Goal: Transaction & Acquisition: Purchase product/service

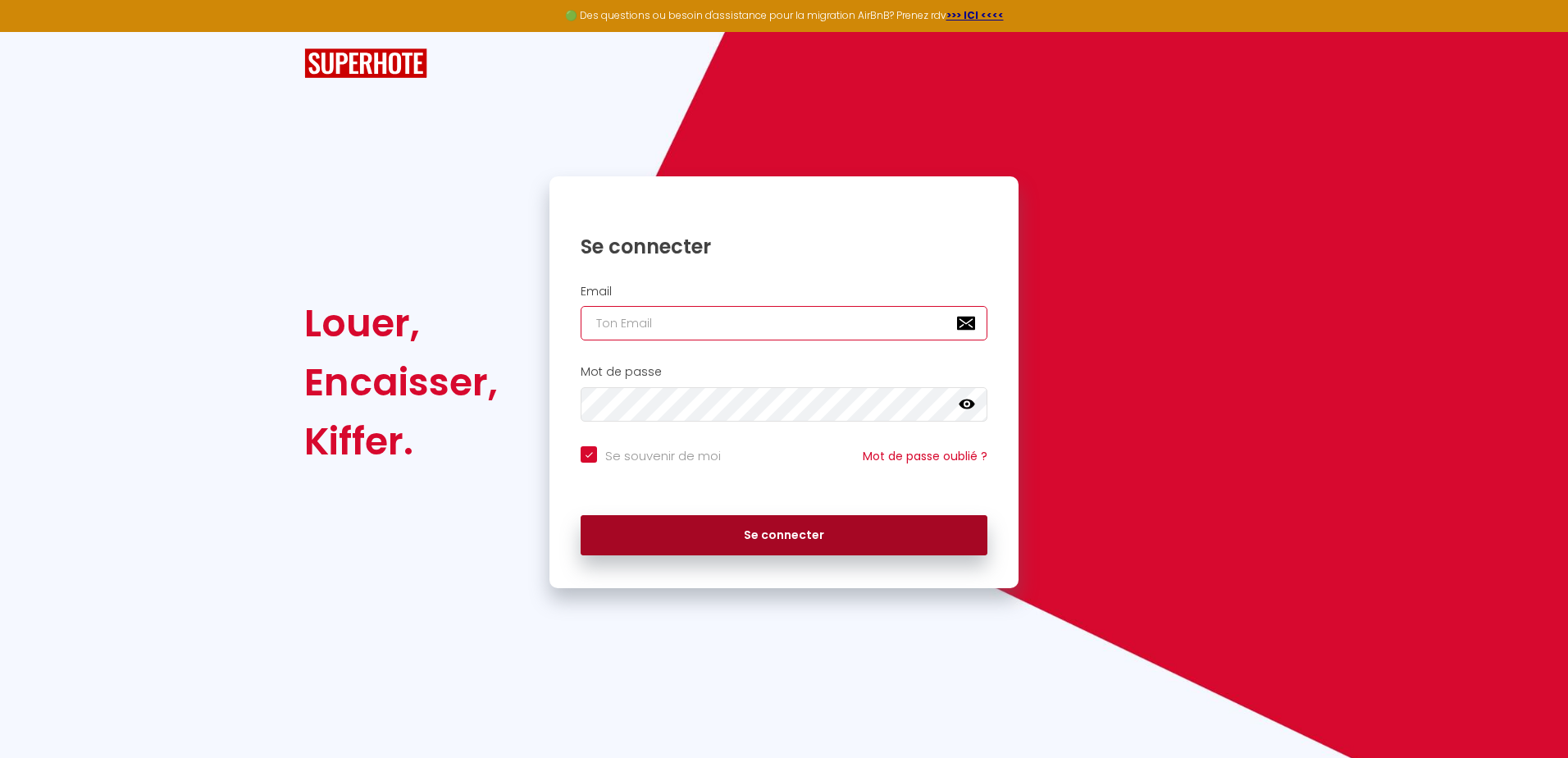
type input "[EMAIL_ADDRESS][DOMAIN_NAME]"
click at [692, 545] on button "Se connecter" at bounding box center [784, 536] width 406 height 41
checkbox input "true"
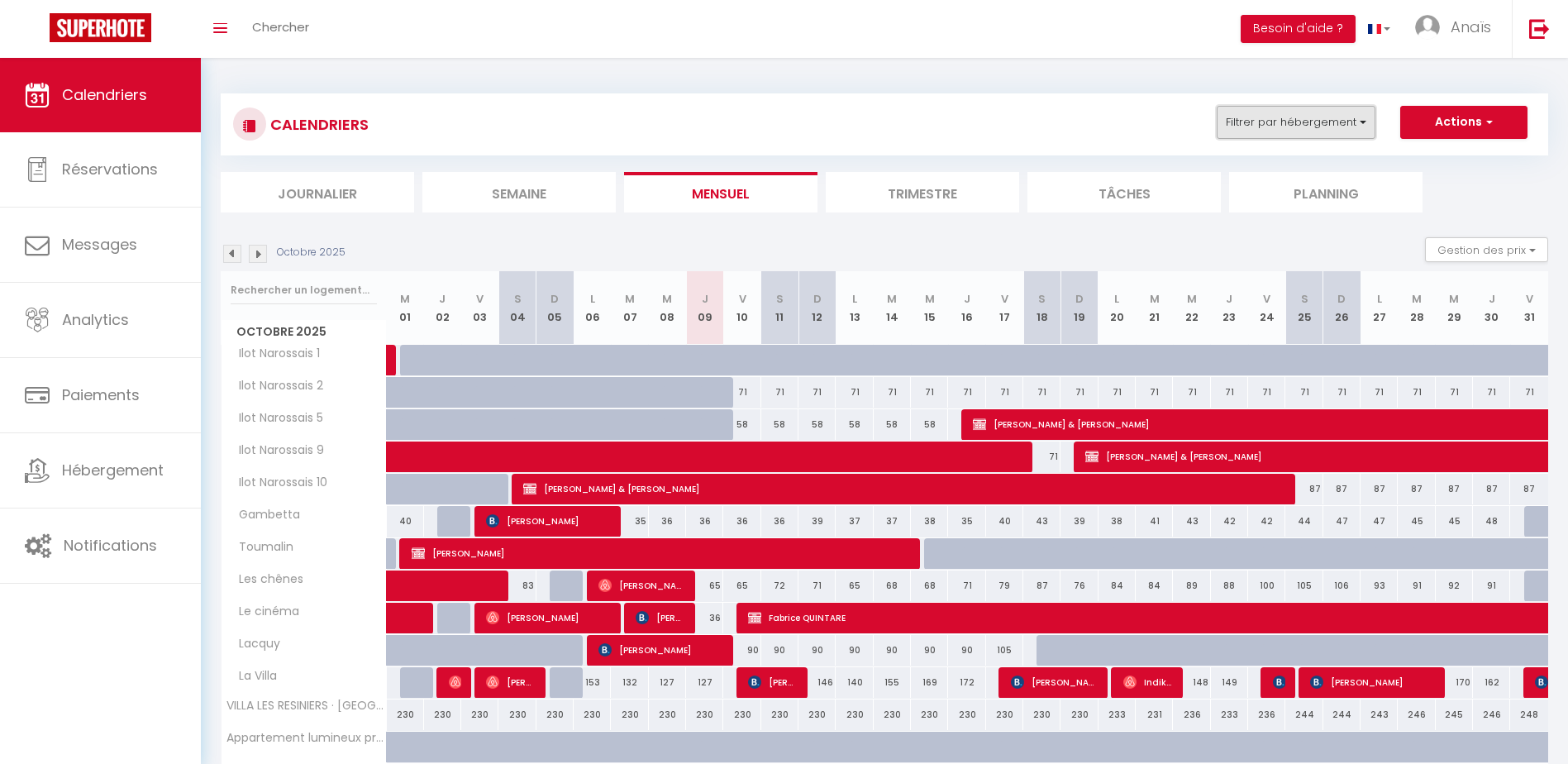
click at [1280, 130] on button "Filtrer par hébergement" at bounding box center [1296, 122] width 159 height 33
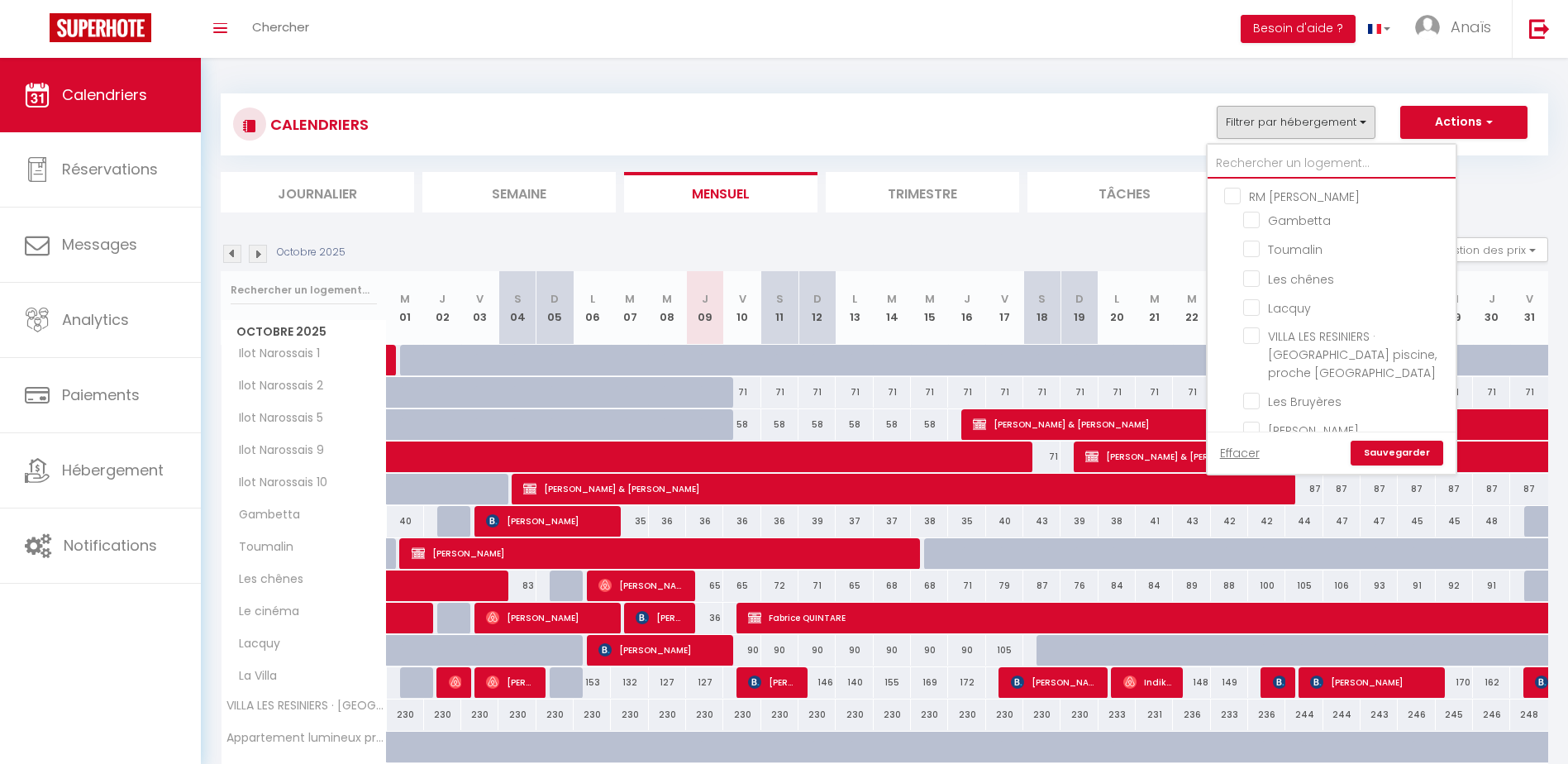
click at [1280, 151] on input "text" at bounding box center [1332, 164] width 248 height 30
type input "t"
checkbox input "false"
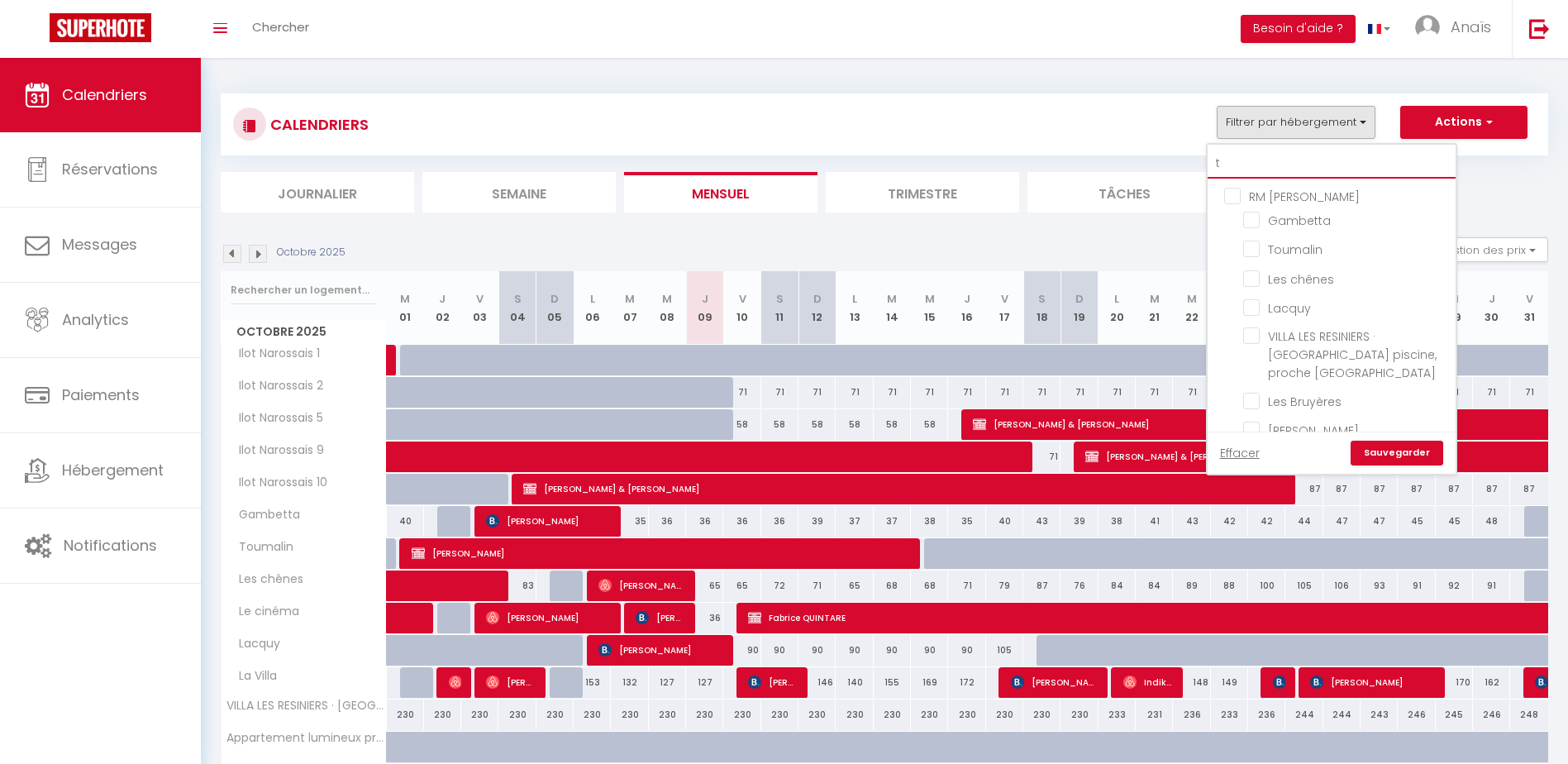
checkbox input "false"
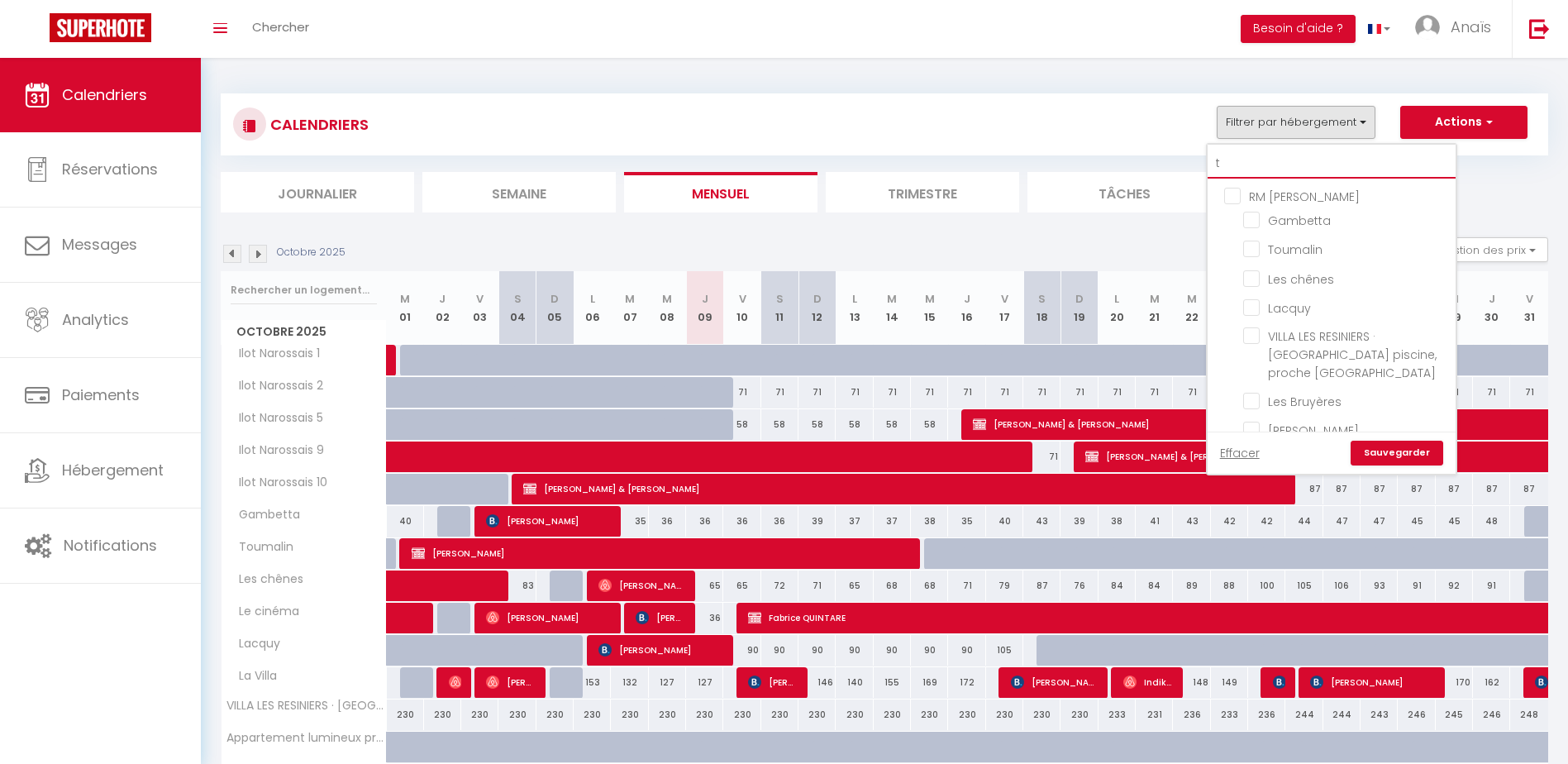
checkbox input "false"
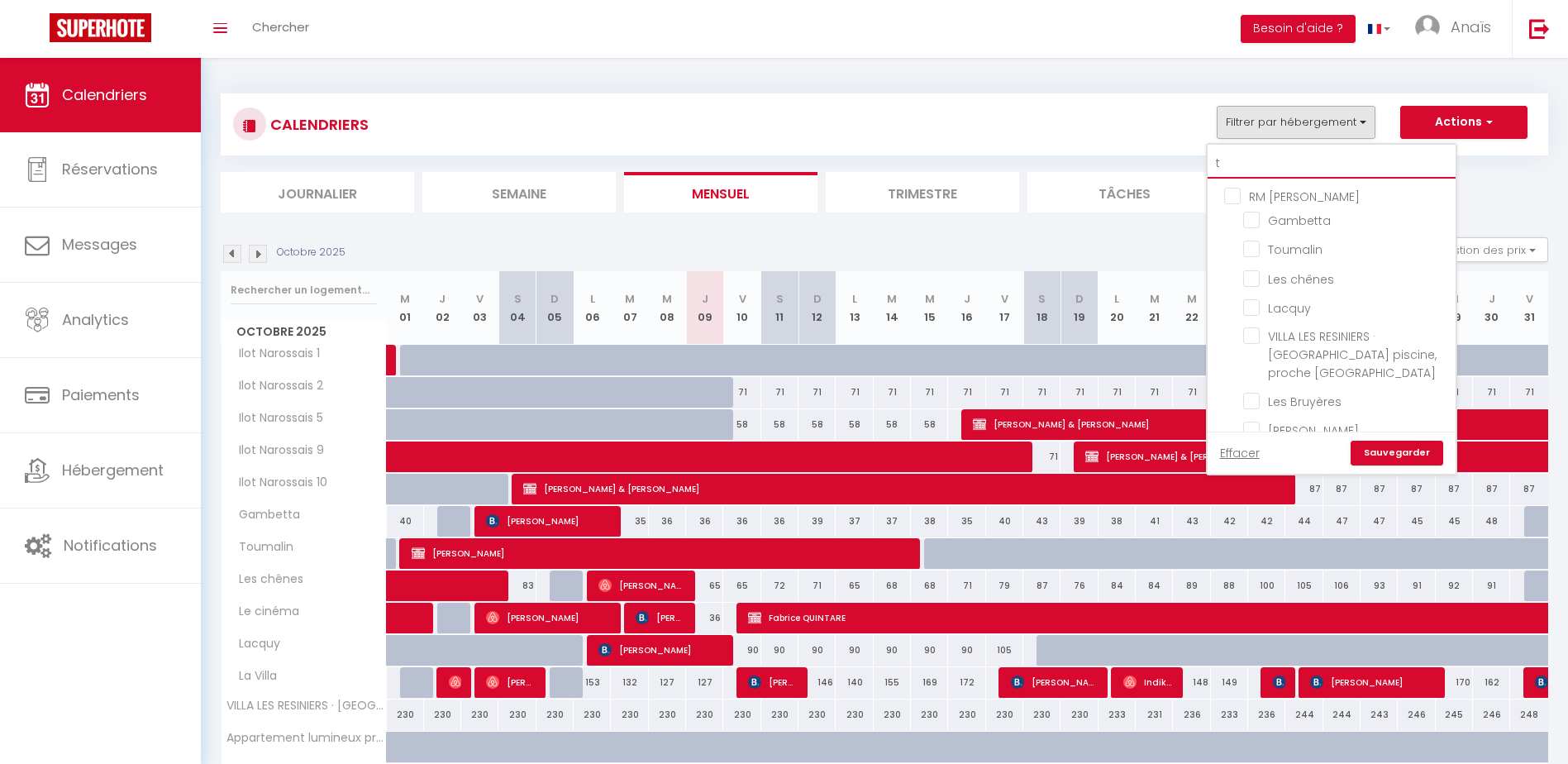
checkbox input "false"
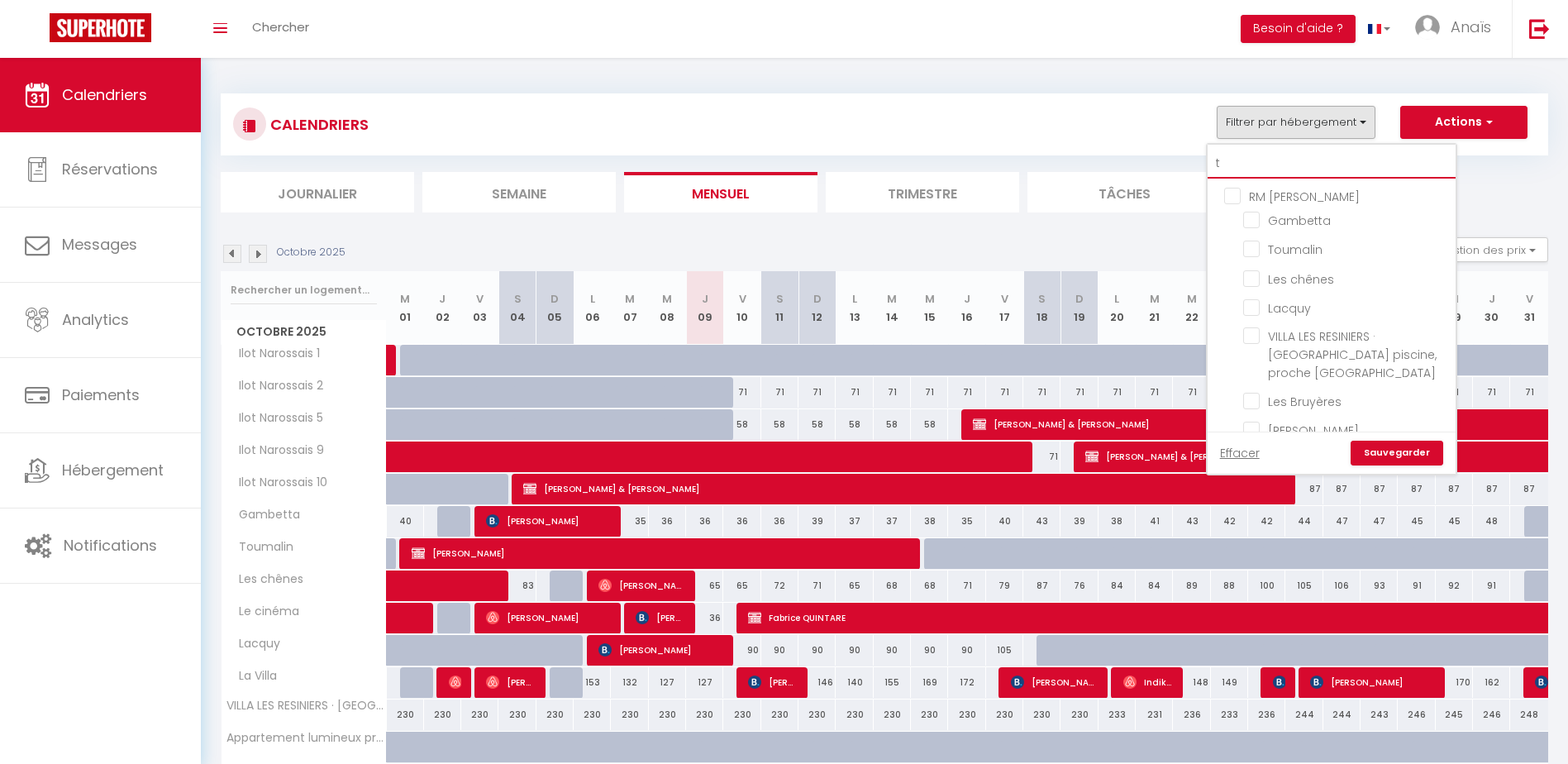
checkbox input "false"
type input "to"
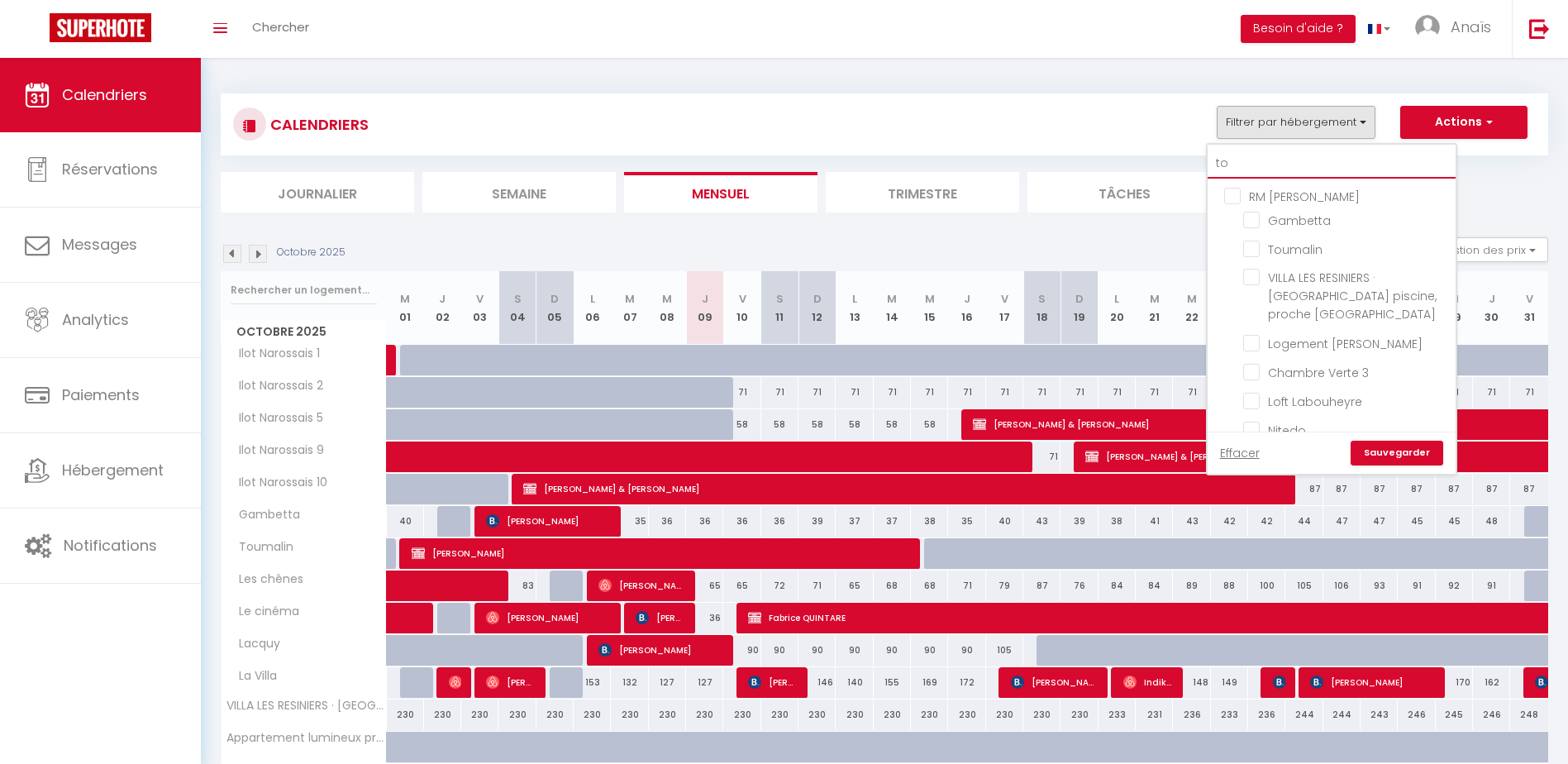
checkbox input "false"
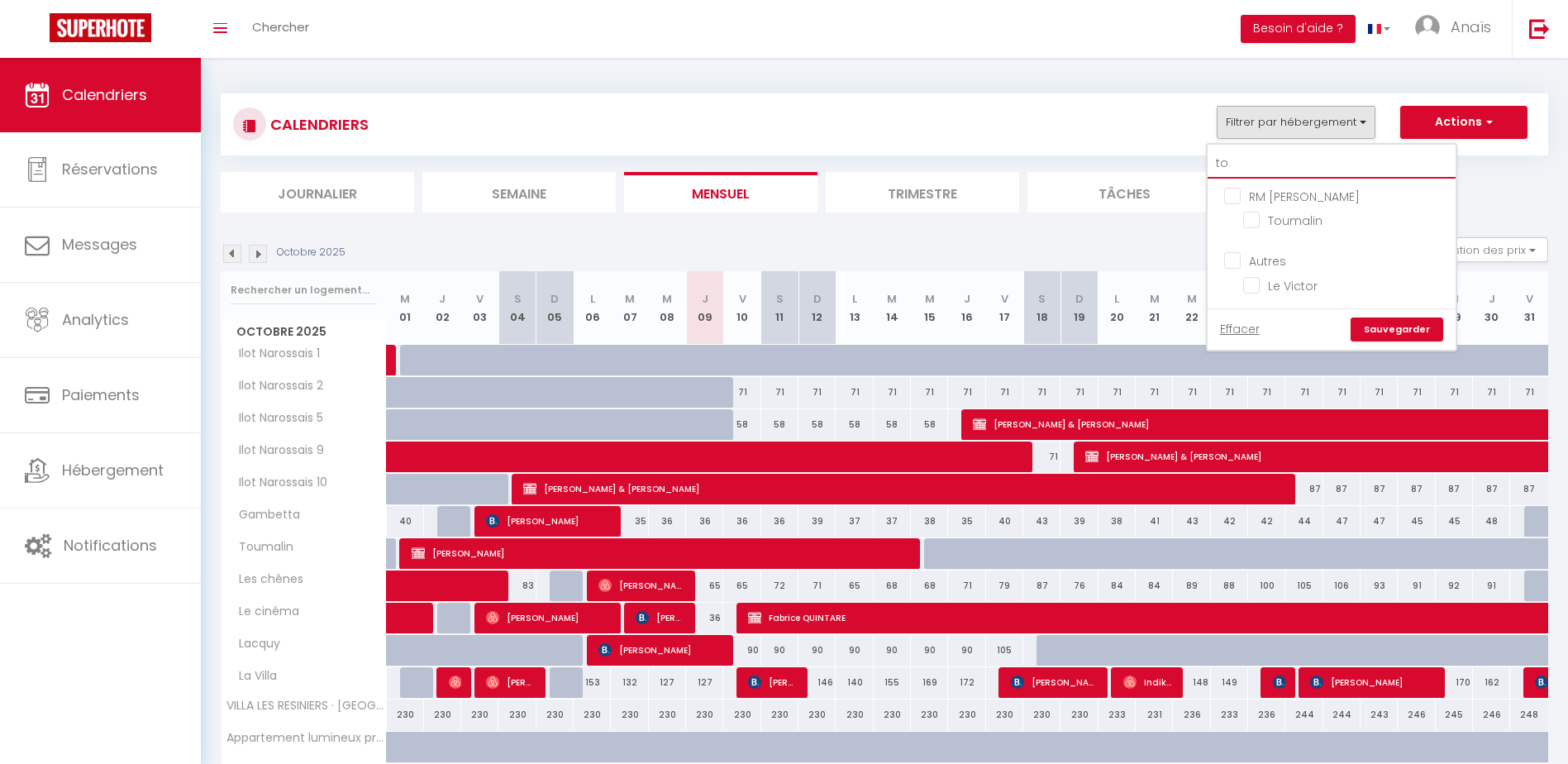
type input "tou"
checkbox input "false"
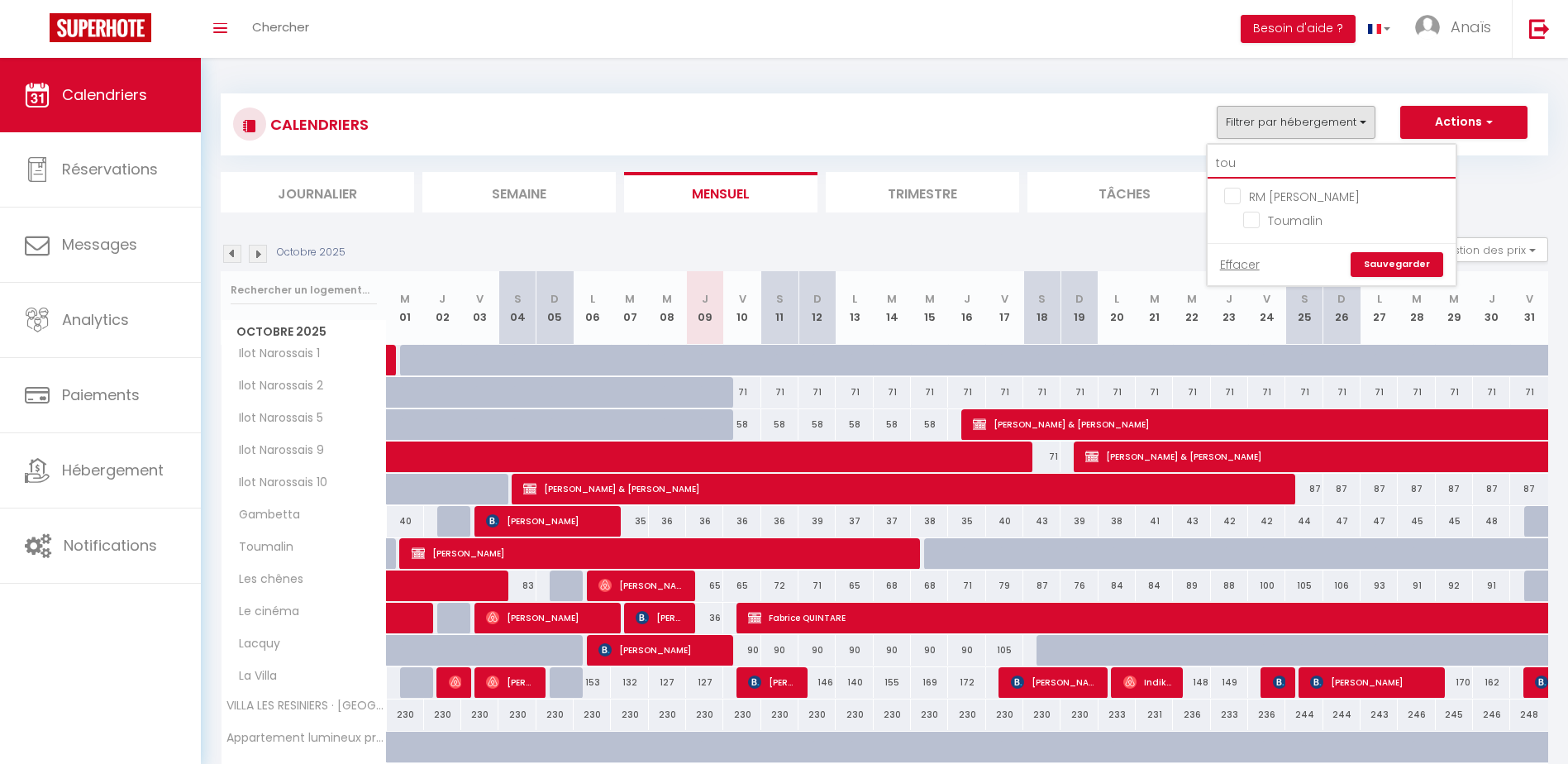
type input "toum"
checkbox input "false"
type input "touma"
checkbox input "false"
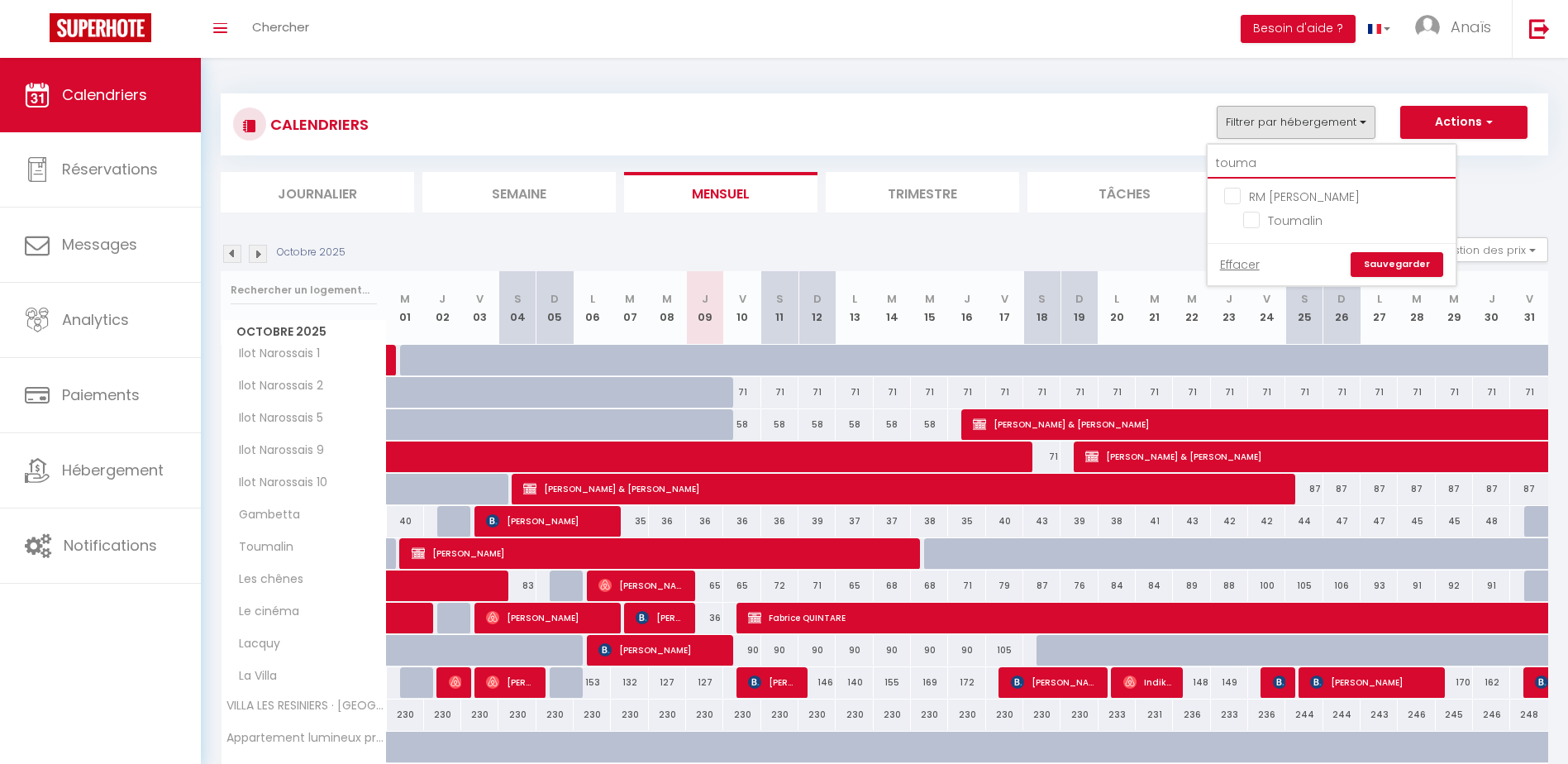
checkbox input "false"
type input "toumal"
checkbox input "false"
type input "toumali"
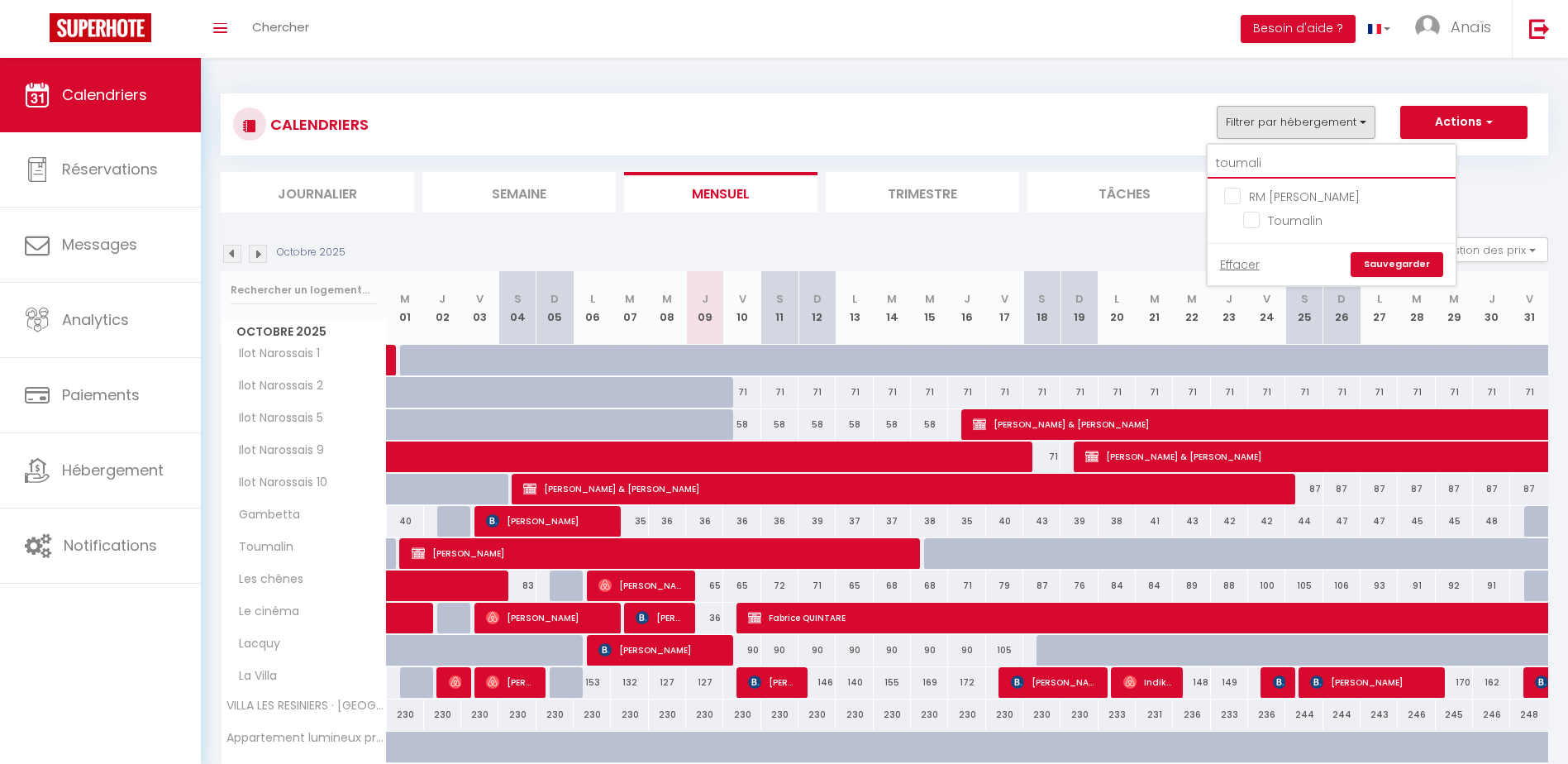
checkbox input "false"
type input "toumalin"
checkbox input "false"
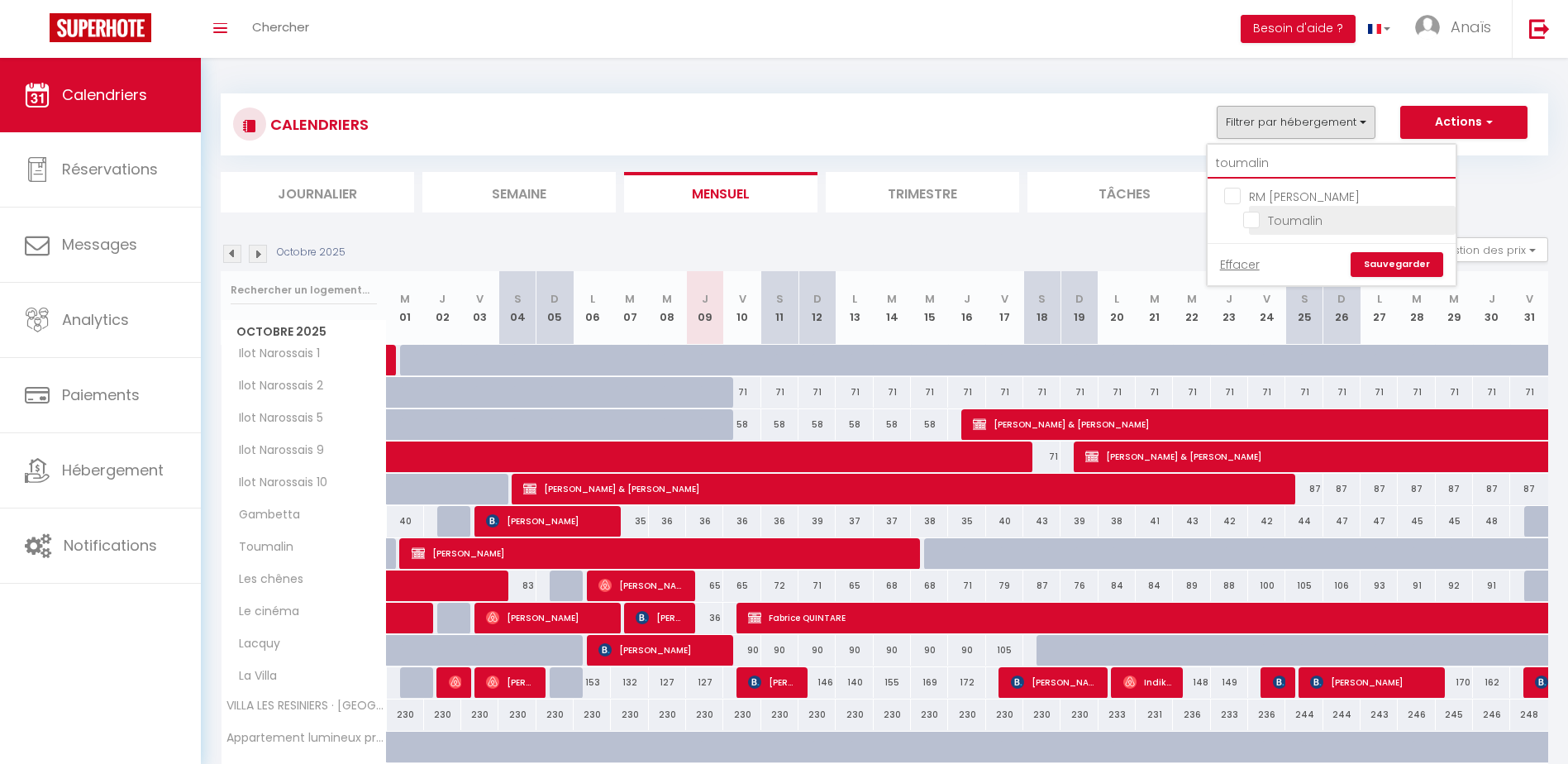
type input "toumalin"
click at [1254, 215] on input "Toumalin" at bounding box center [1347, 219] width 207 height 16
checkbox input "true"
click at [1388, 257] on link "Sauvegarder" at bounding box center [1396, 265] width 93 height 25
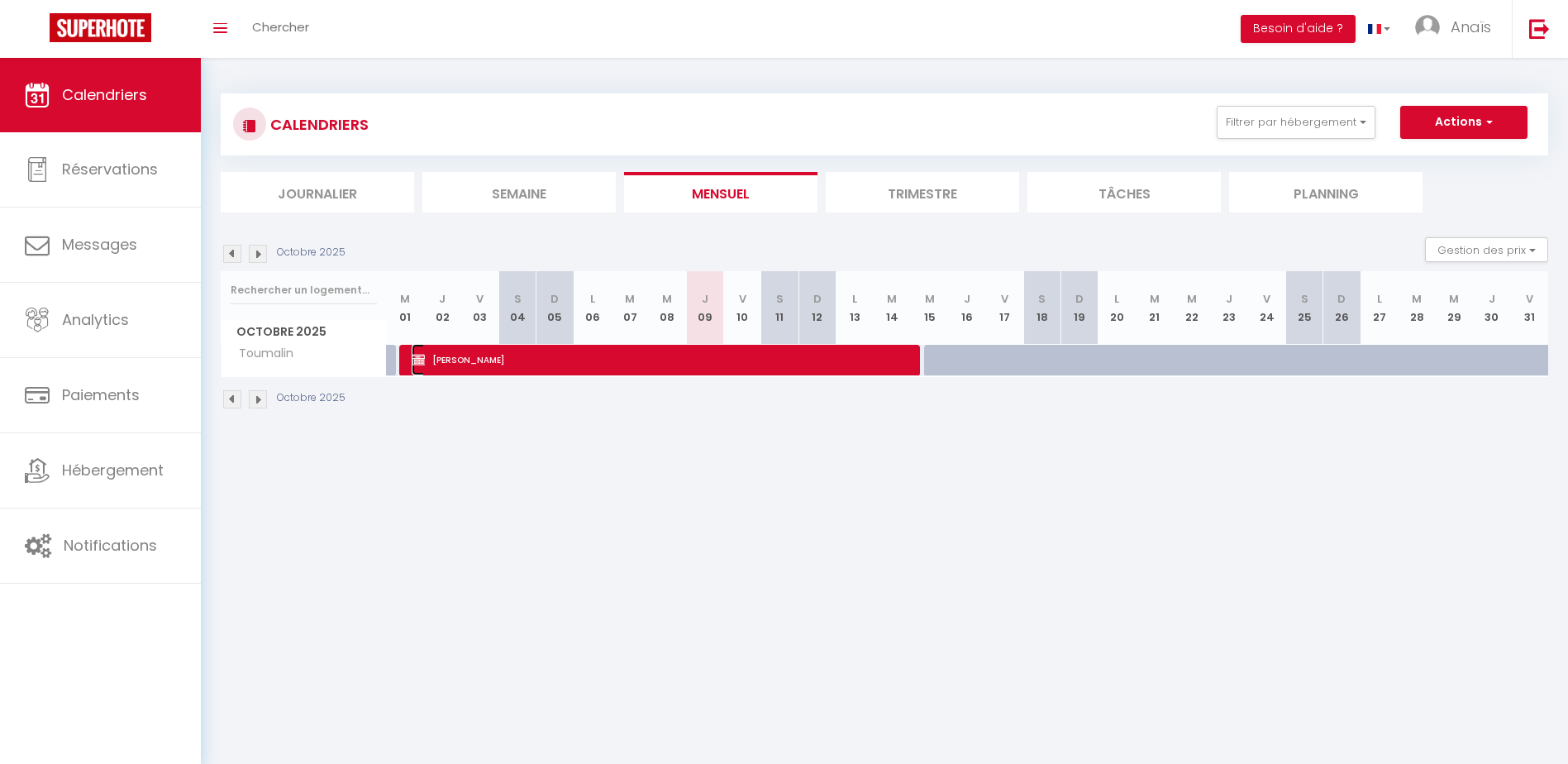
click at [448, 353] on span "[PERSON_NAME]" at bounding box center [660, 360] width 496 height 31
select select "KO"
select select "0"
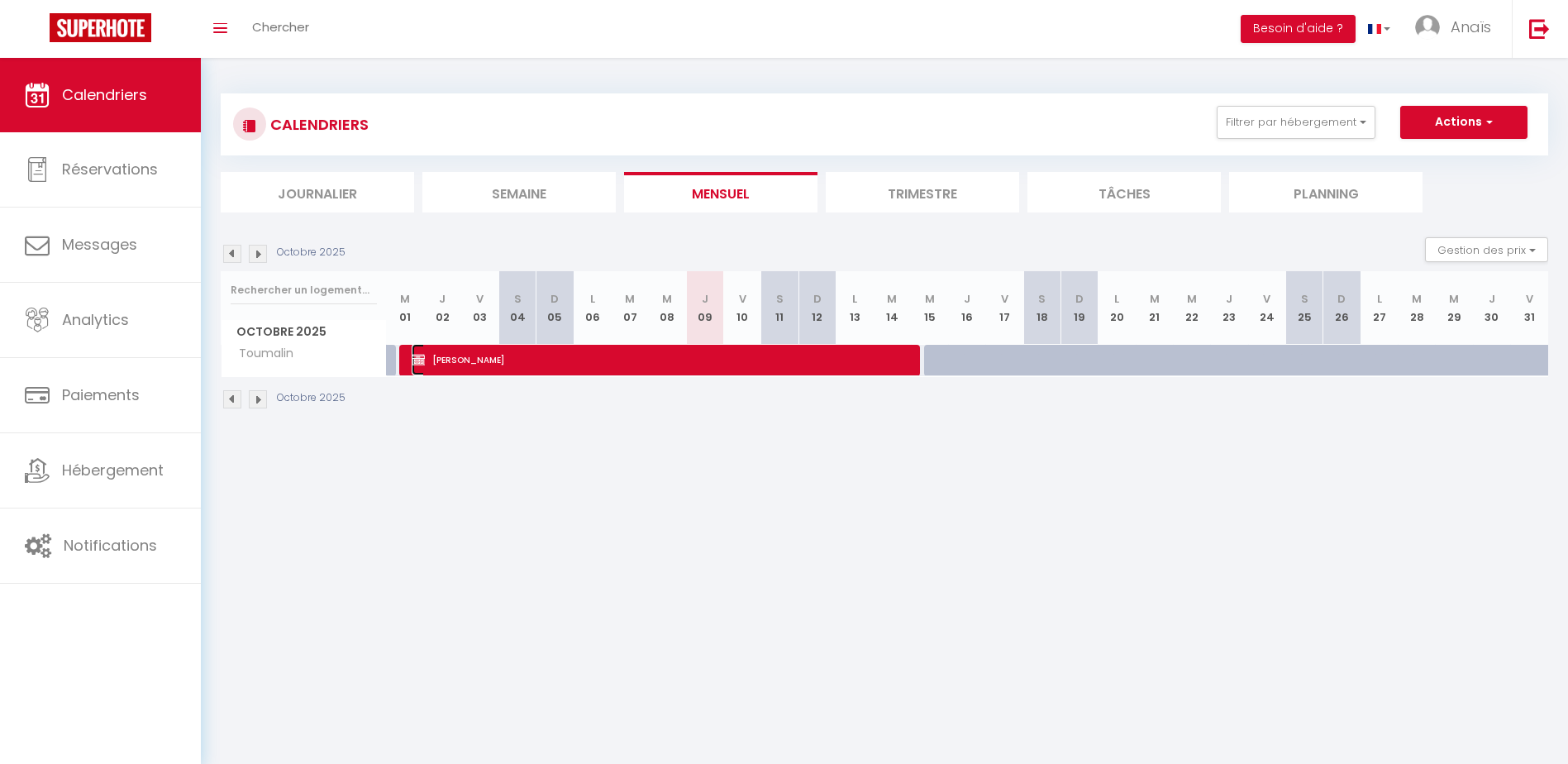
select select "1"
select select
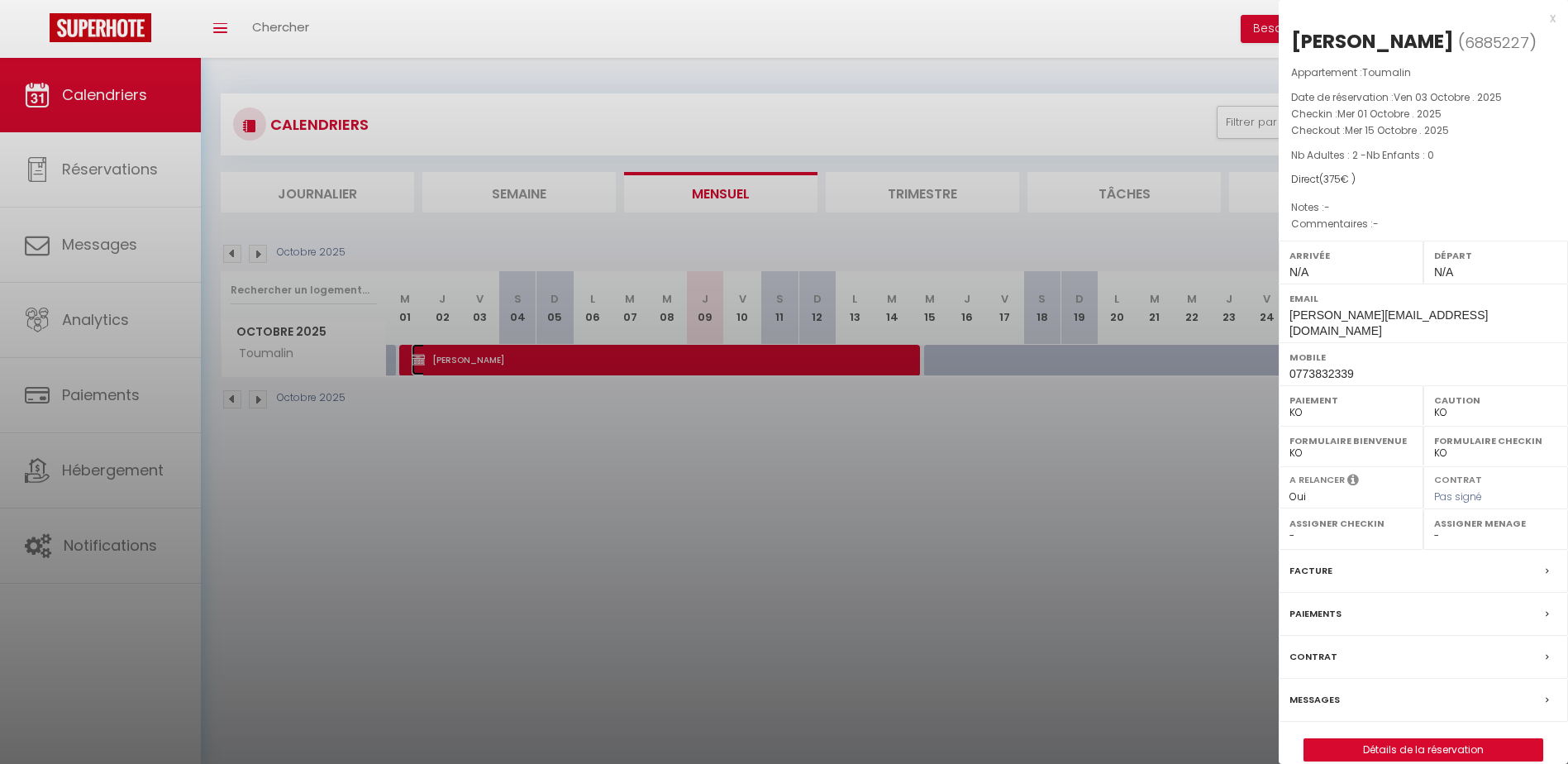
scroll to position [58, 0]
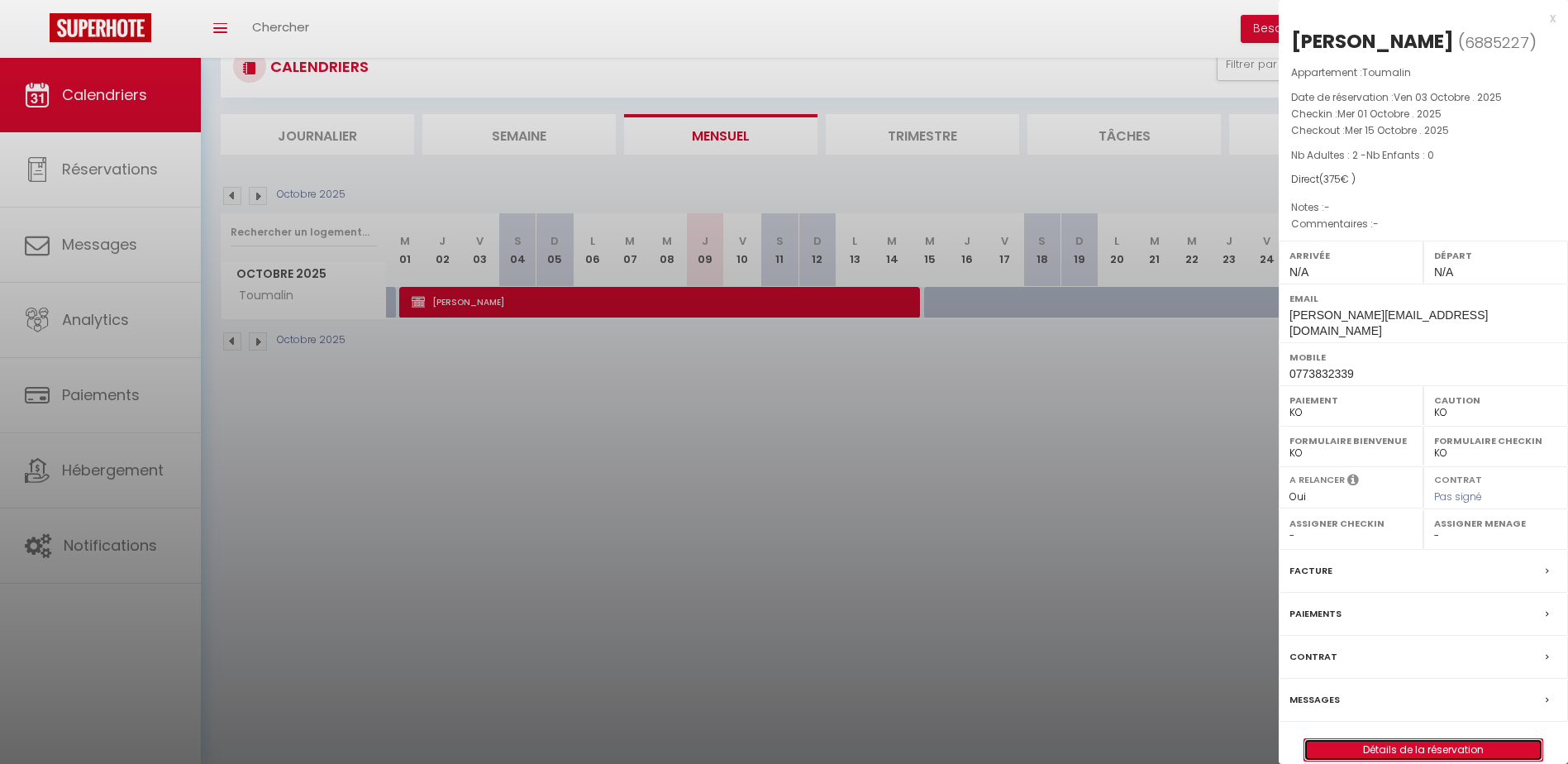
click at [1448, 760] on link "Détails de la réservation" at bounding box center [1423, 750] width 238 height 22
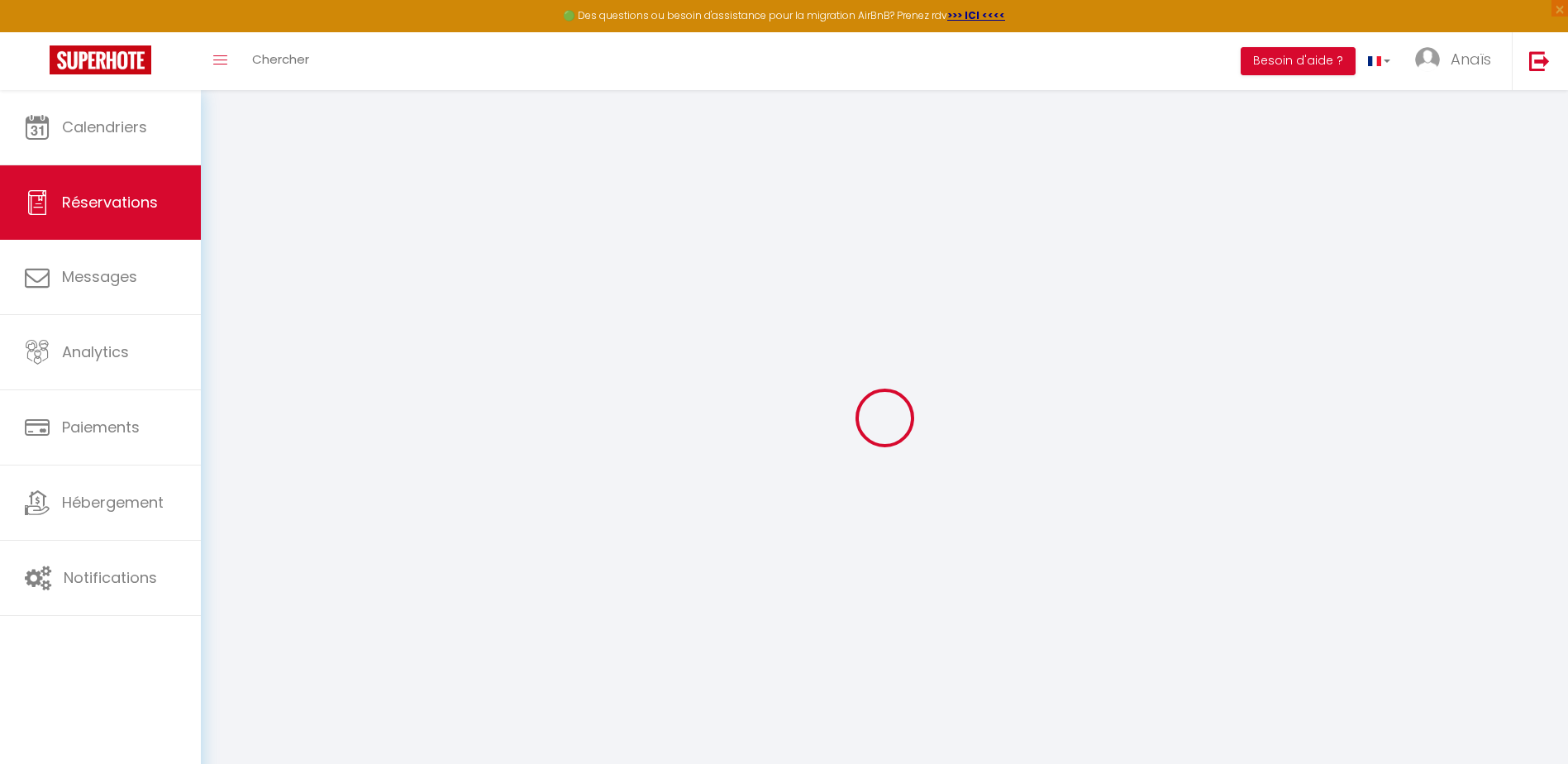
select select
select select "14"
checkbox input "false"
select select
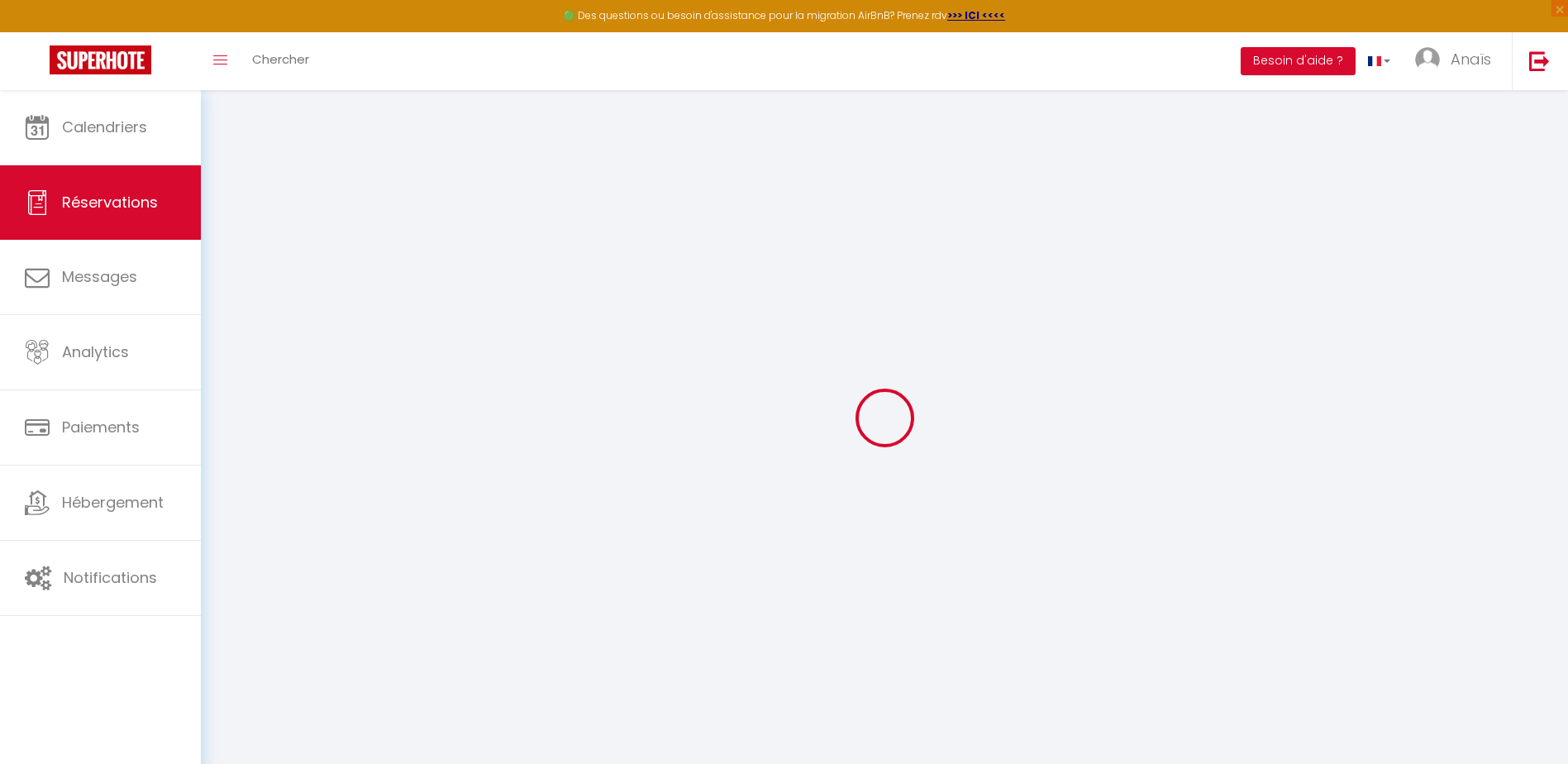
select select
checkbox input "false"
select select
checkbox input "false"
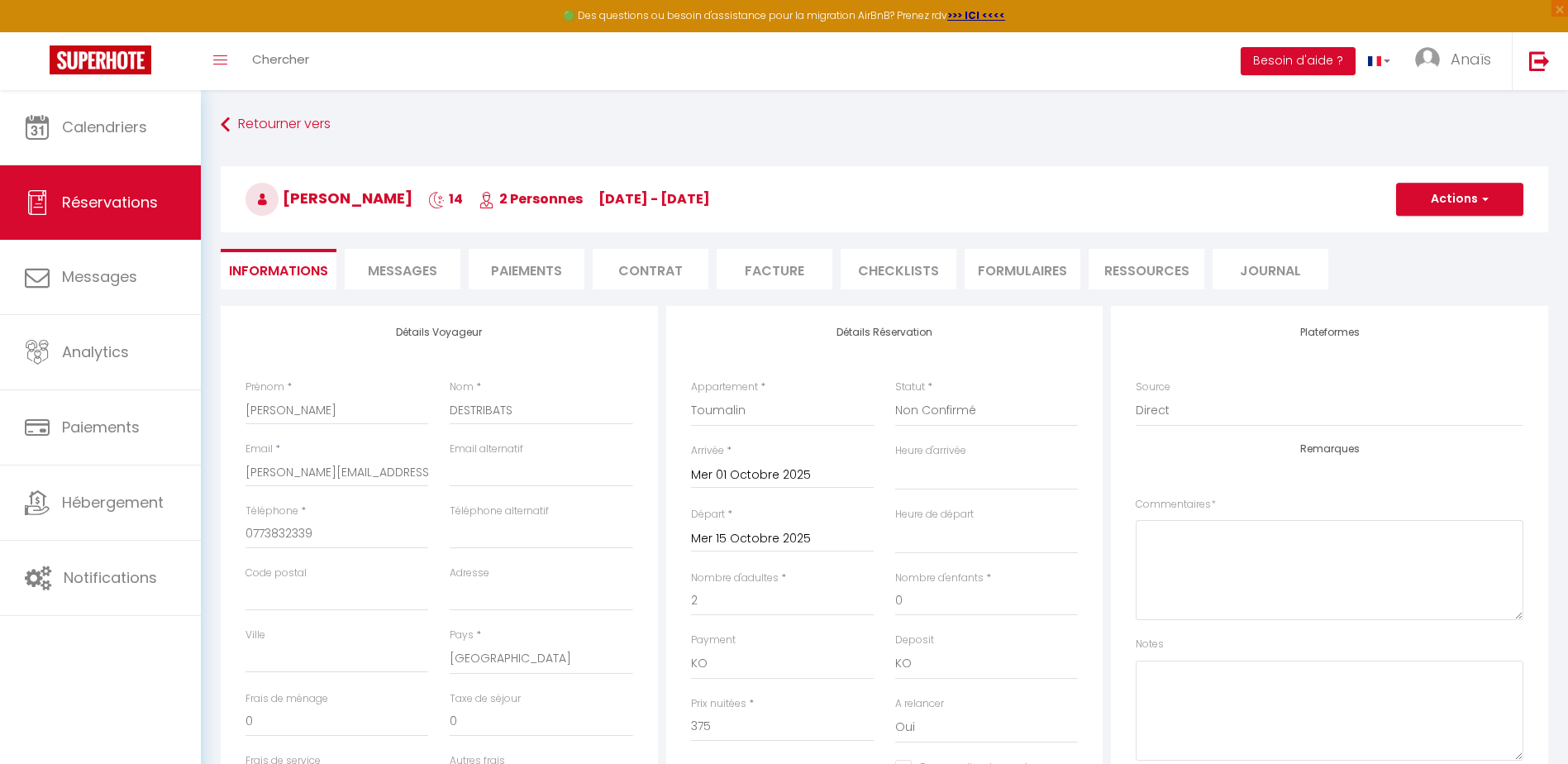
select select
checkbox input "false"
select select
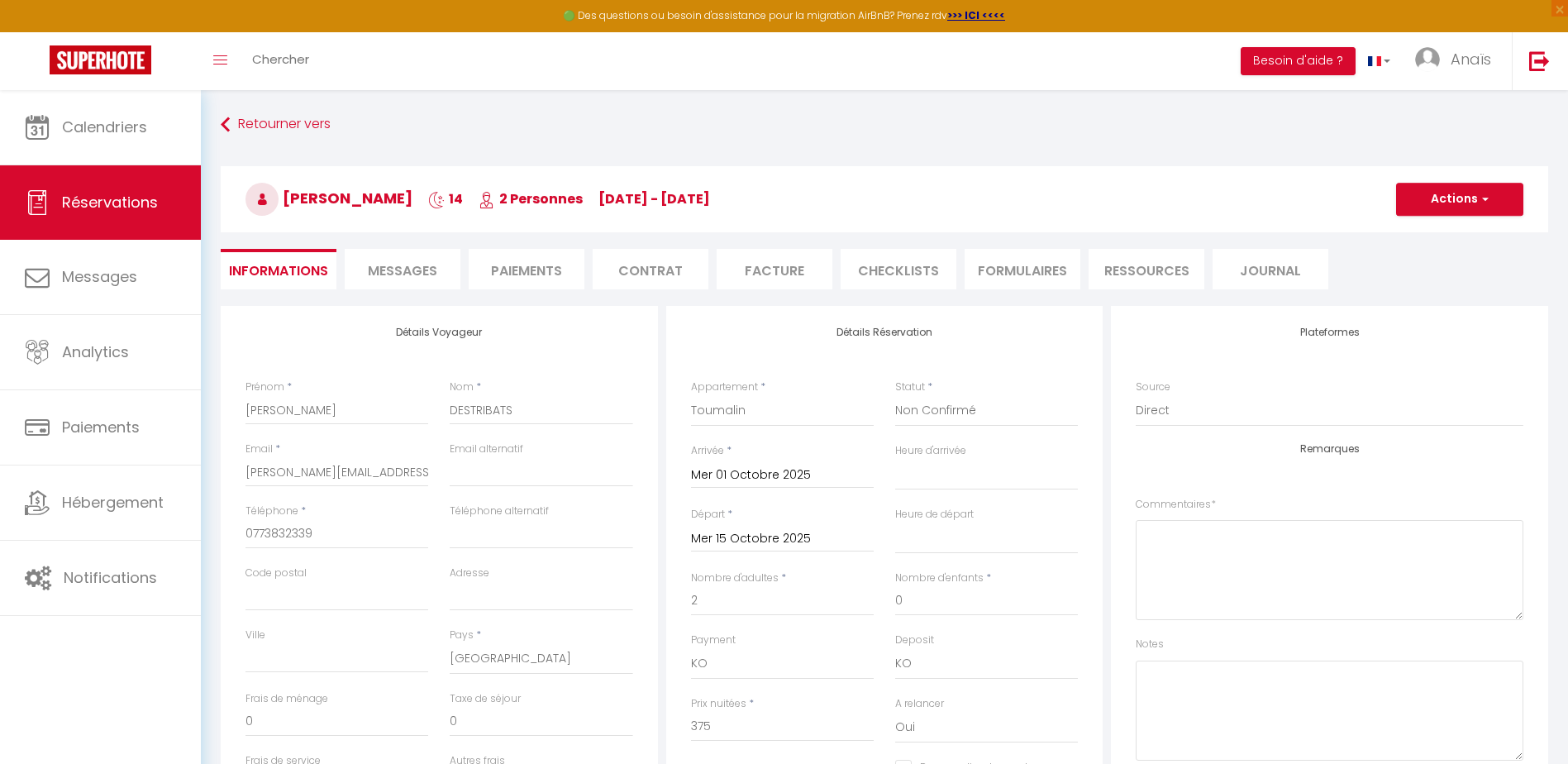
click at [409, 272] on span "Messages" at bounding box center [402, 271] width 69 height 19
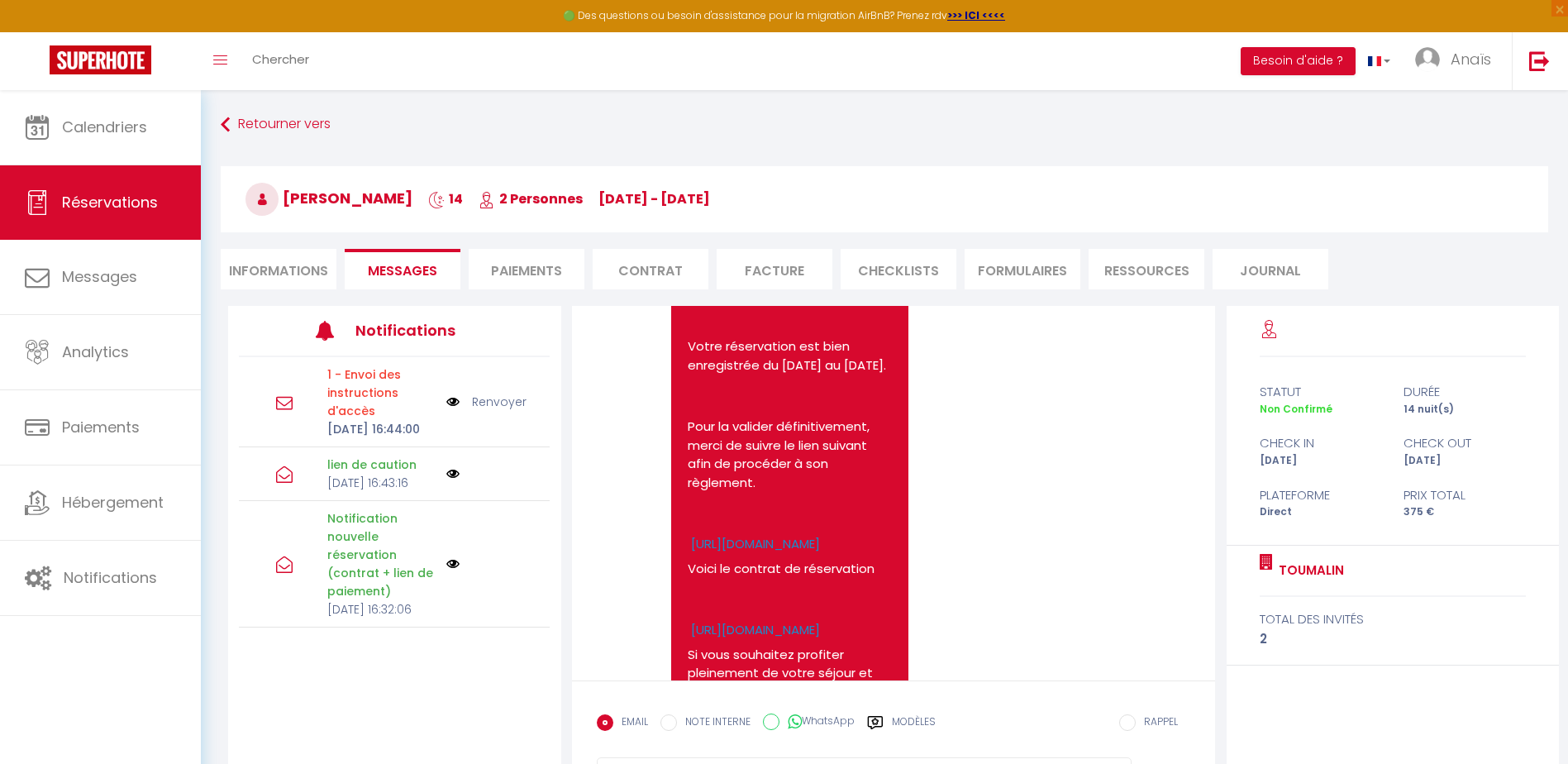
scroll to position [291, 0]
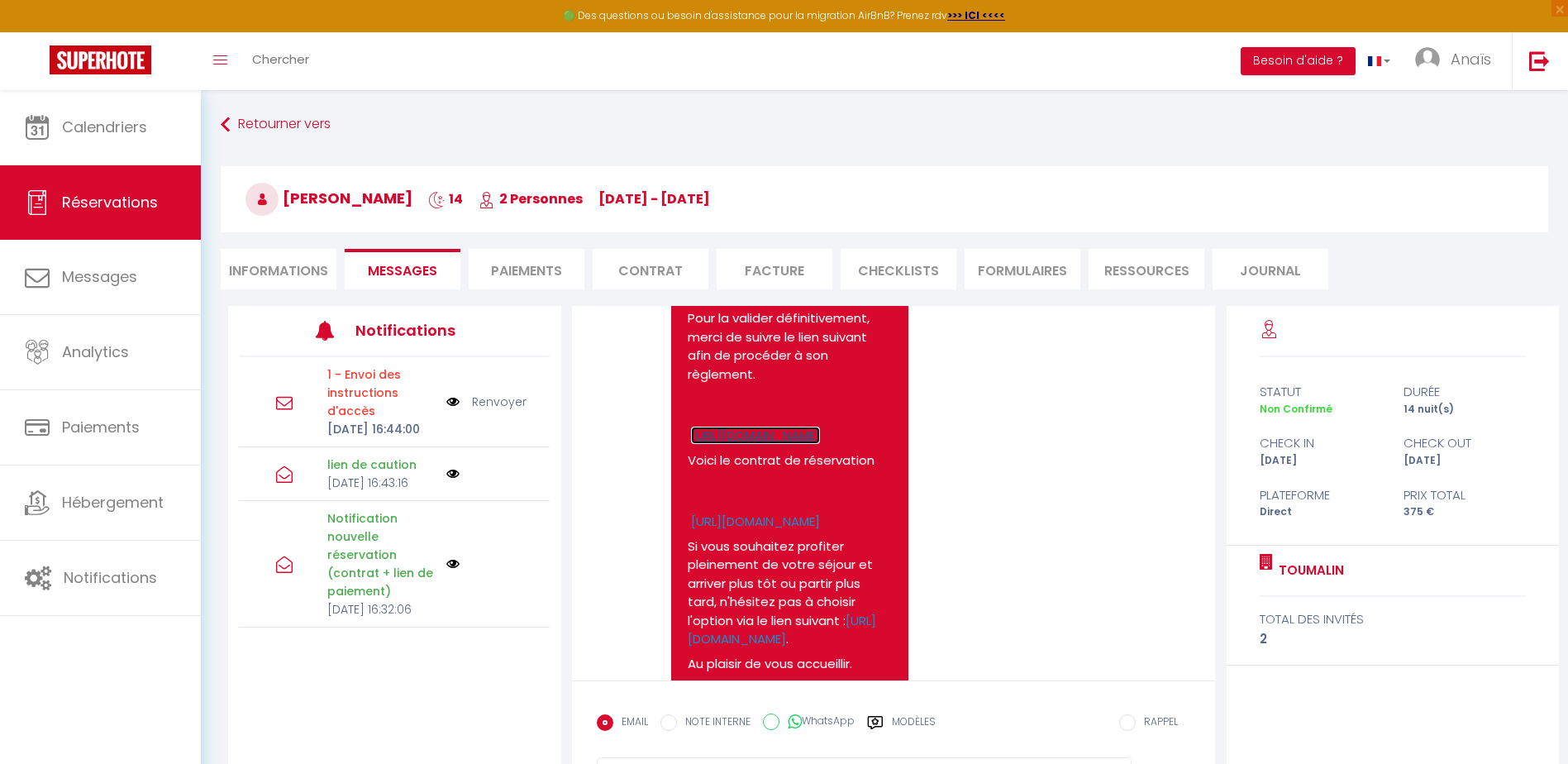
click at [820, 444] on link "[URL][DOMAIN_NAME]" at bounding box center [756, 435] width 129 height 17
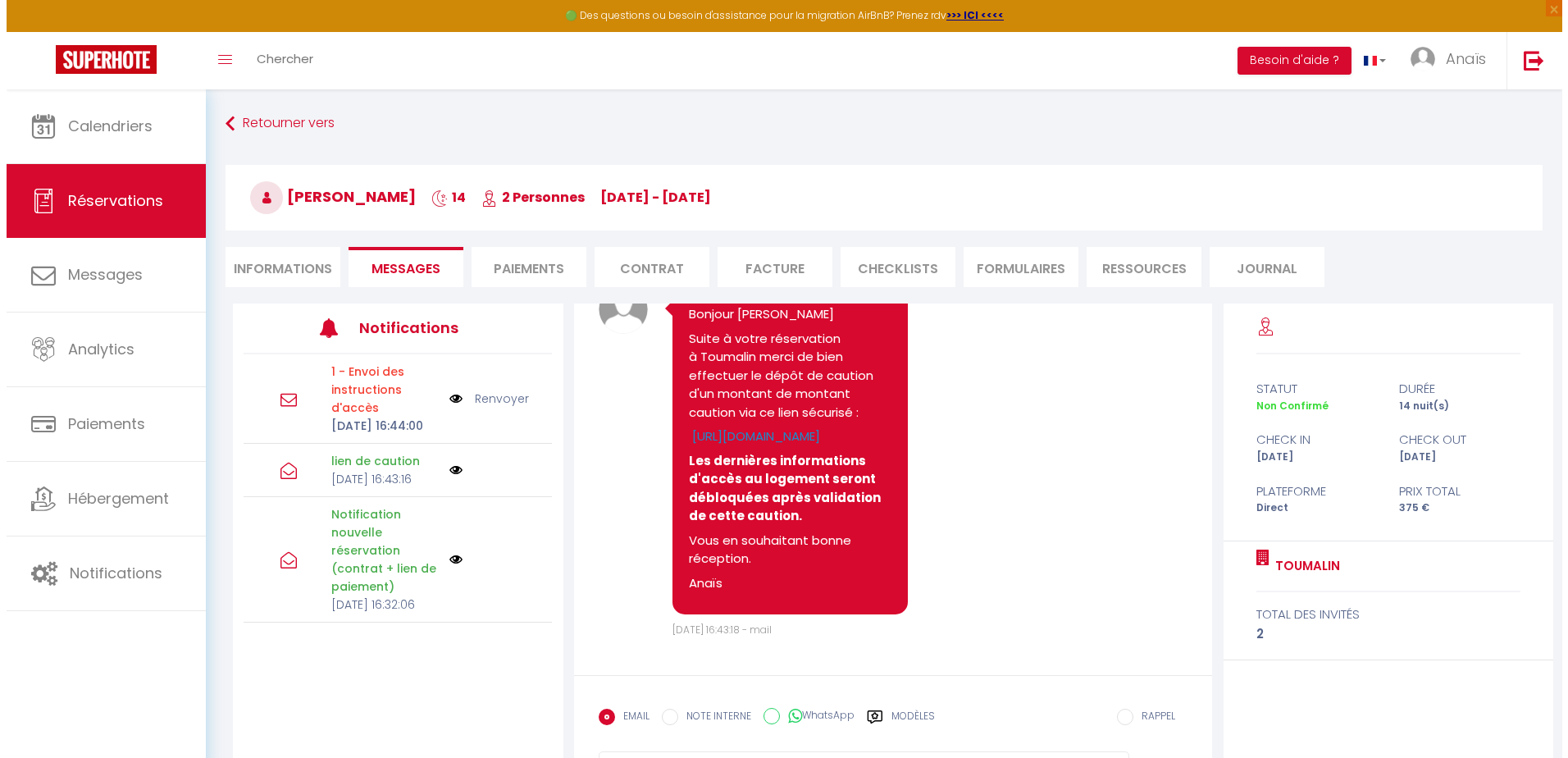
scroll to position [920, 0]
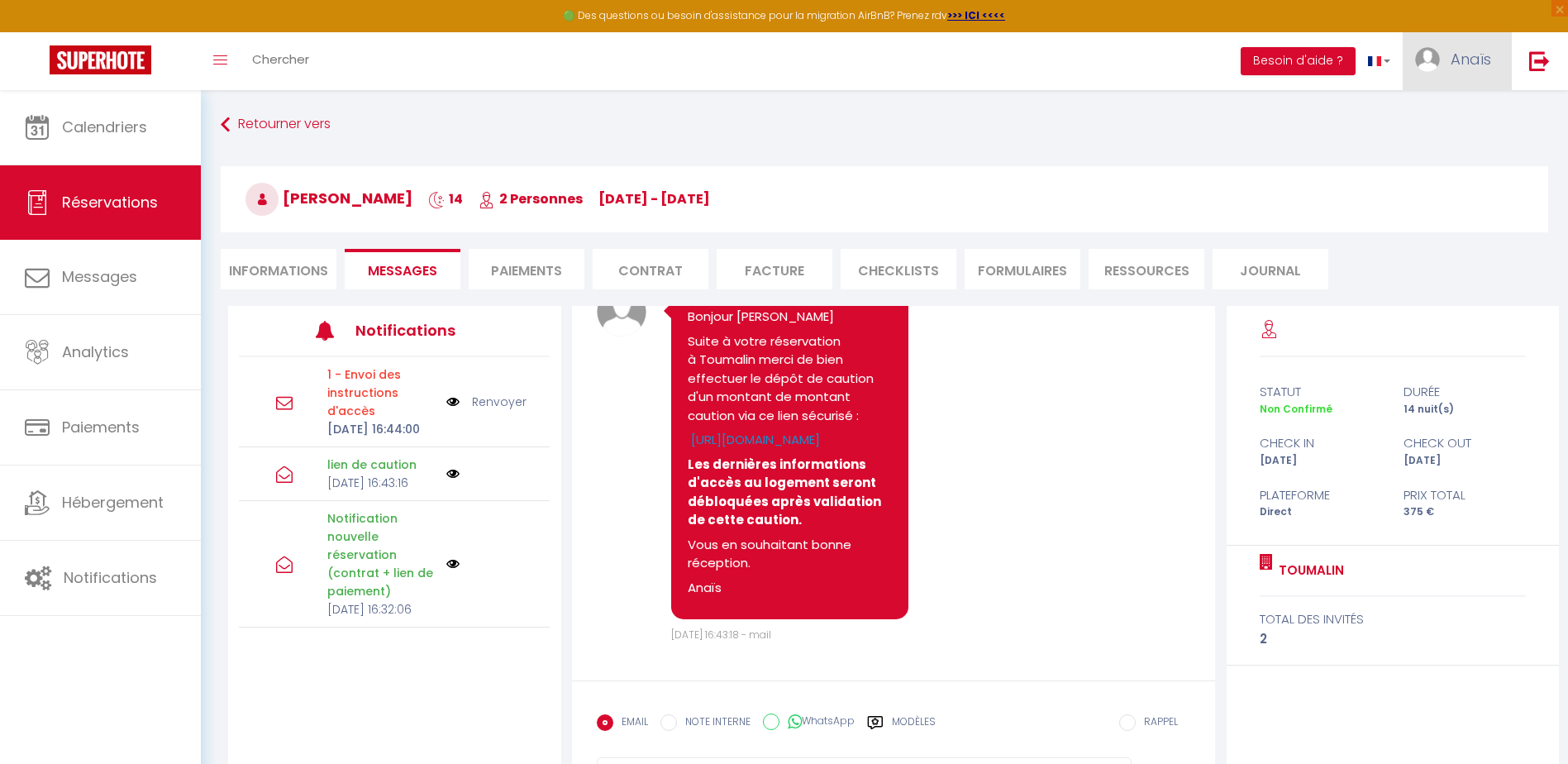
click at [1456, 55] on span "Anaïs" at bounding box center [1470, 58] width 40 height 21
click at [1017, 605] on div "Note Sms Bonjour [PERSON_NAME] Suite à votre réservation à Toumalin merci de bi…" at bounding box center [893, 465] width 594 height 356
click at [507, 271] on li "Paiements" at bounding box center [527, 269] width 116 height 40
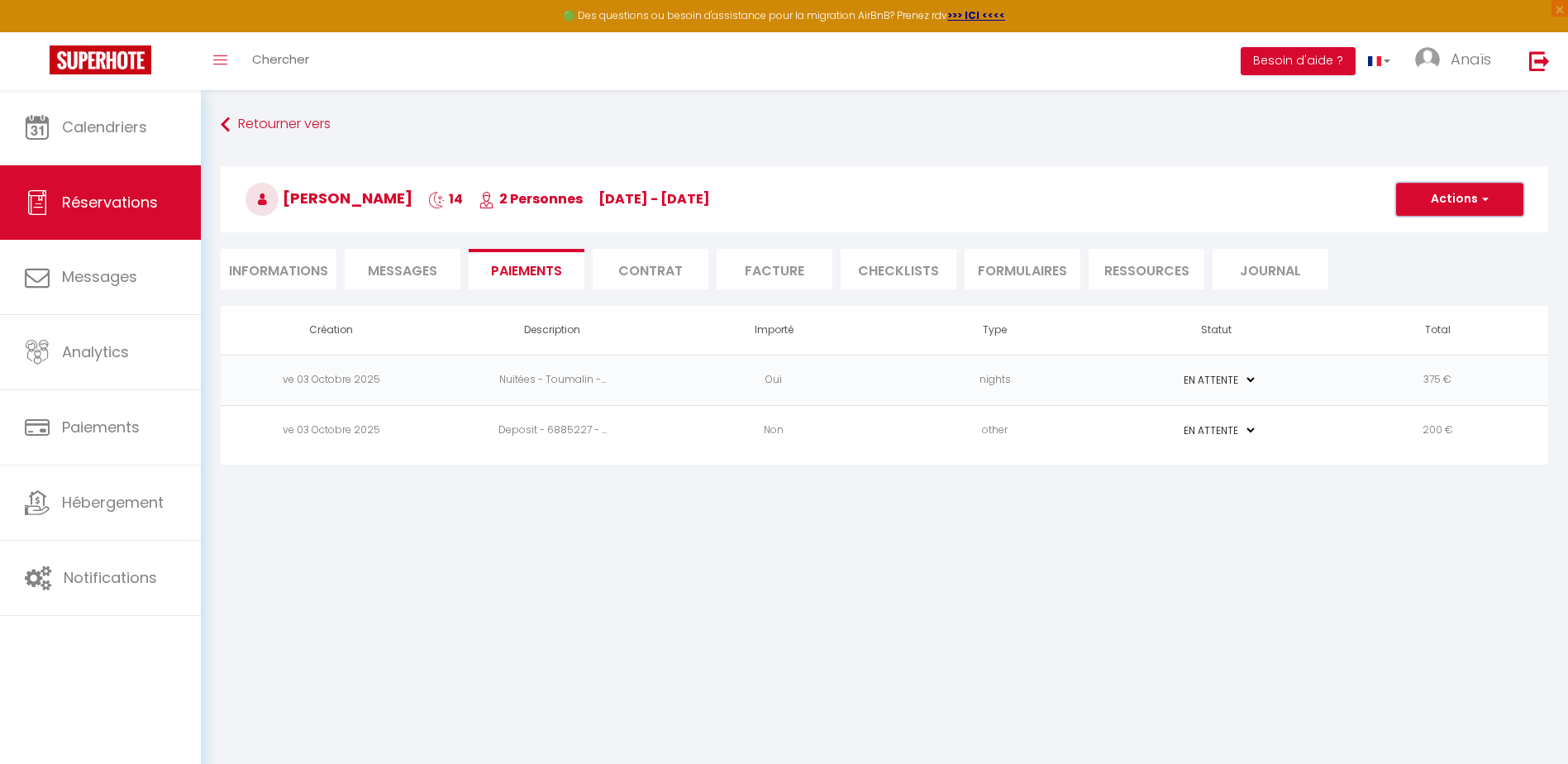
click at [1443, 200] on button "Actions" at bounding box center [1460, 199] width 128 height 33
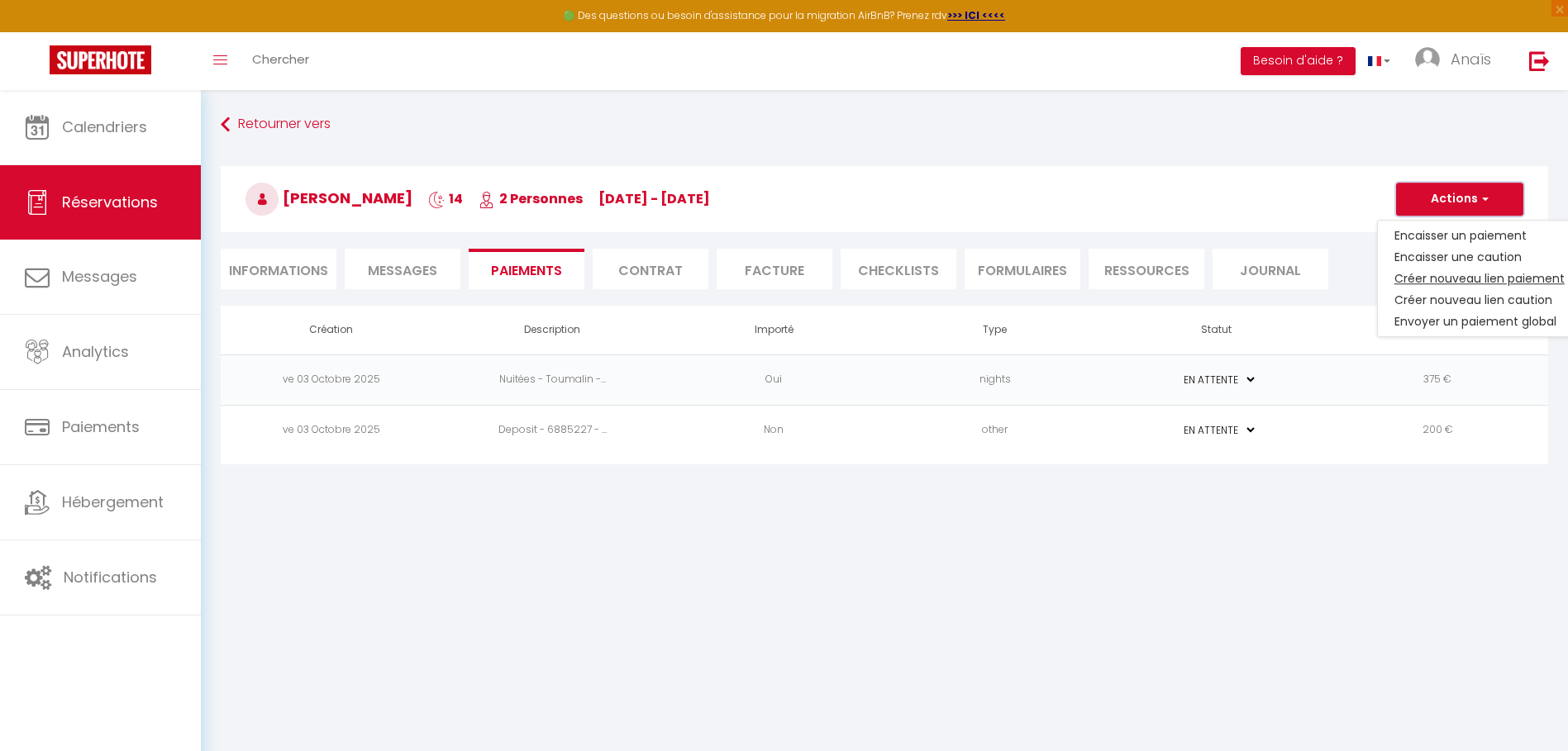
select select
click at [1439, 273] on link "Créer nouveau lien paiement" at bounding box center [1479, 278] width 203 height 22
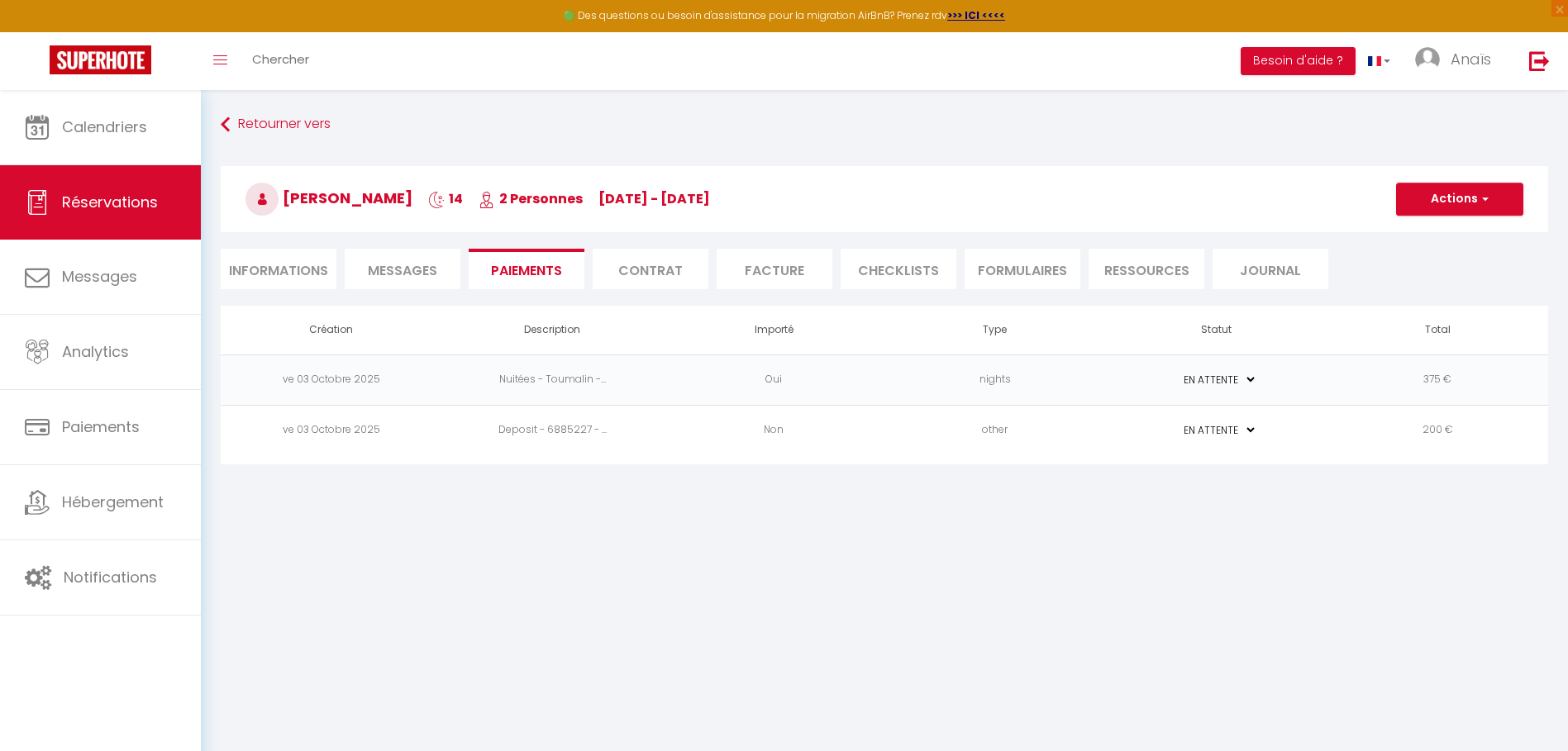
select select "nights"
type input "[PERSON_NAME][EMAIL_ADDRESS][DOMAIN_NAME]"
select select "13962"
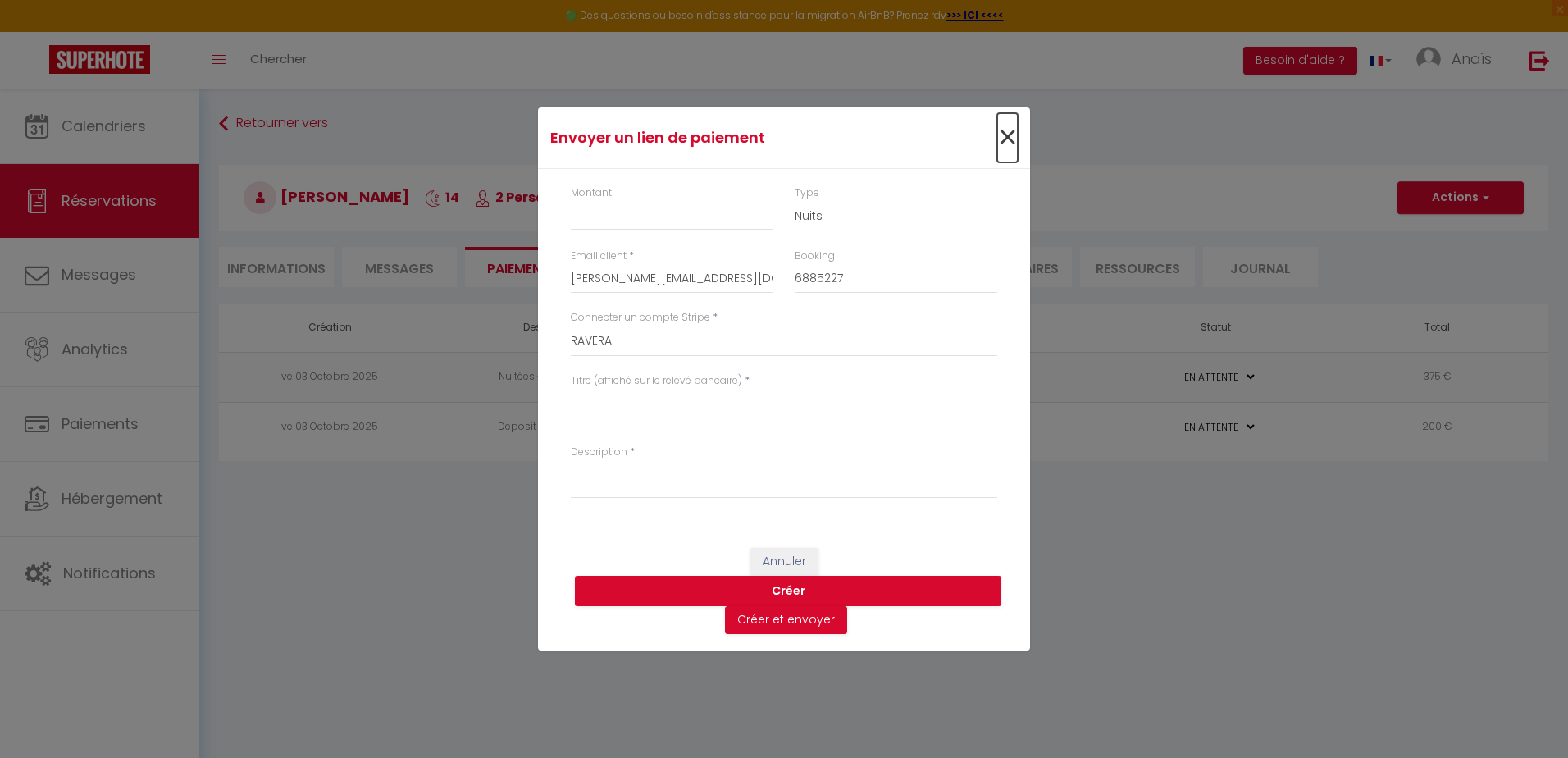
click at [1003, 139] on span "×" at bounding box center [1007, 137] width 21 height 49
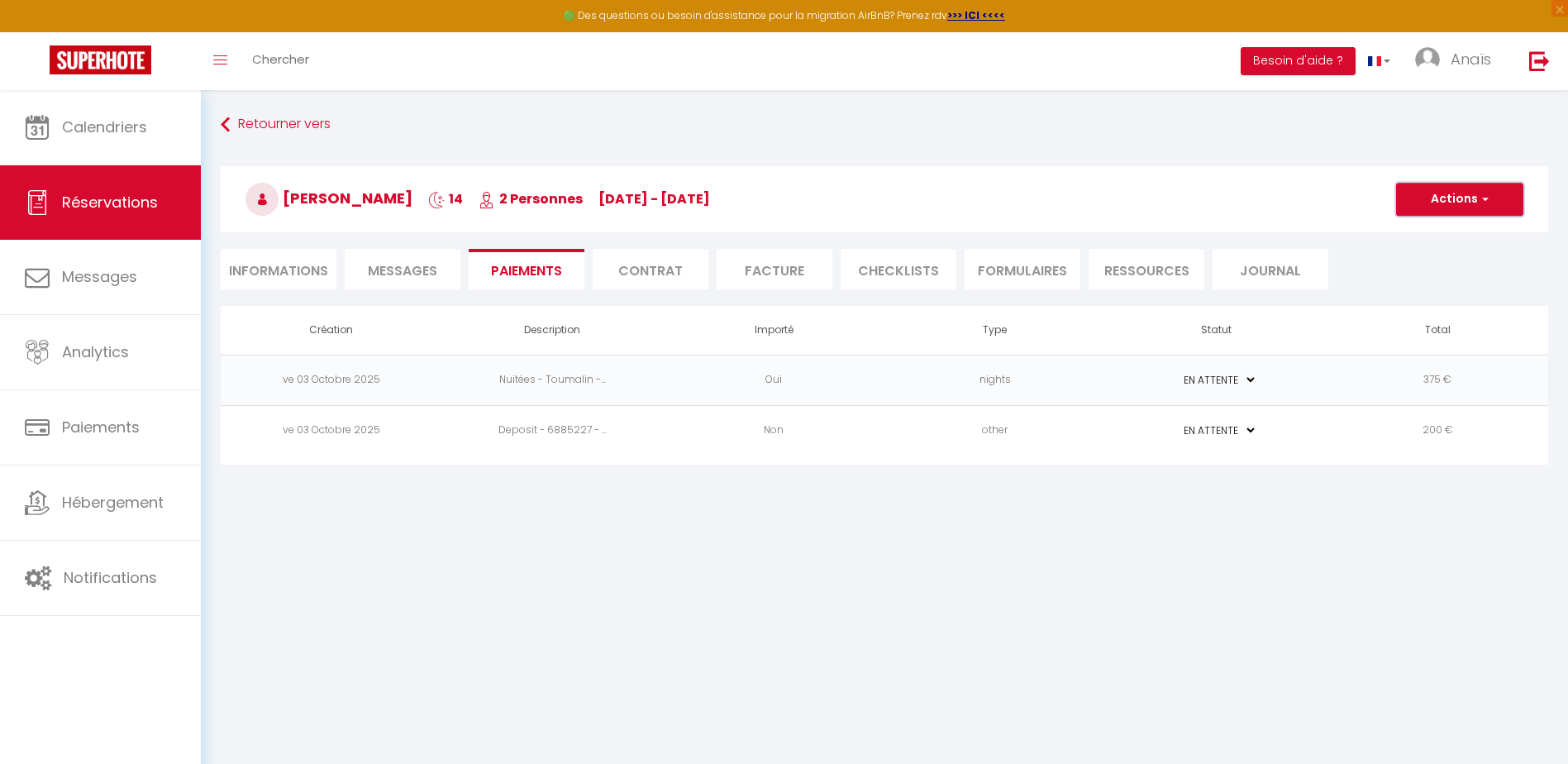
click at [1449, 207] on button "Actions" at bounding box center [1460, 199] width 128 height 33
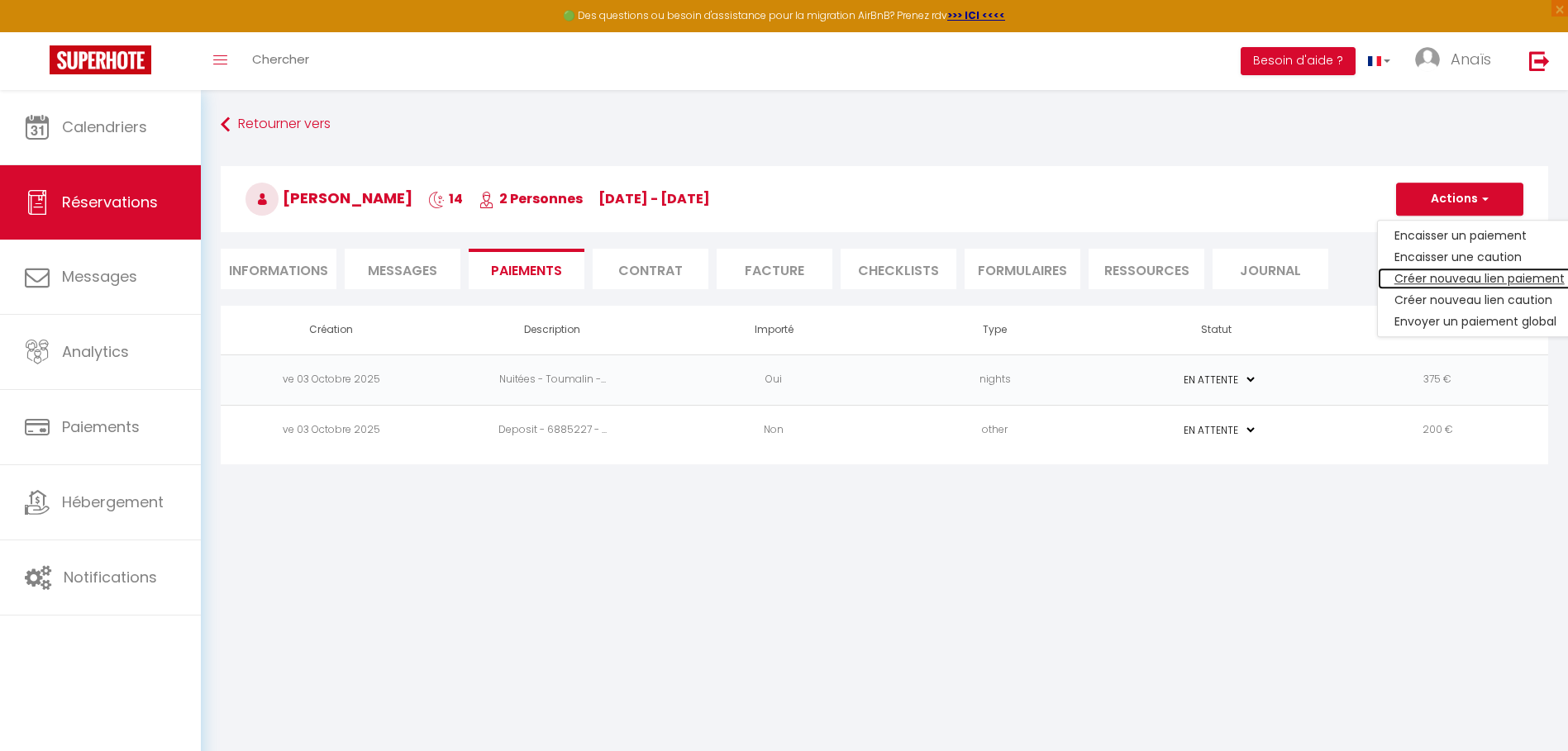
click at [1466, 278] on link "Créer nouveau lien paiement" at bounding box center [1479, 278] width 203 height 22
type input "[PERSON_NAME][EMAIL_ADDRESS][DOMAIN_NAME]"
type input "6885227"
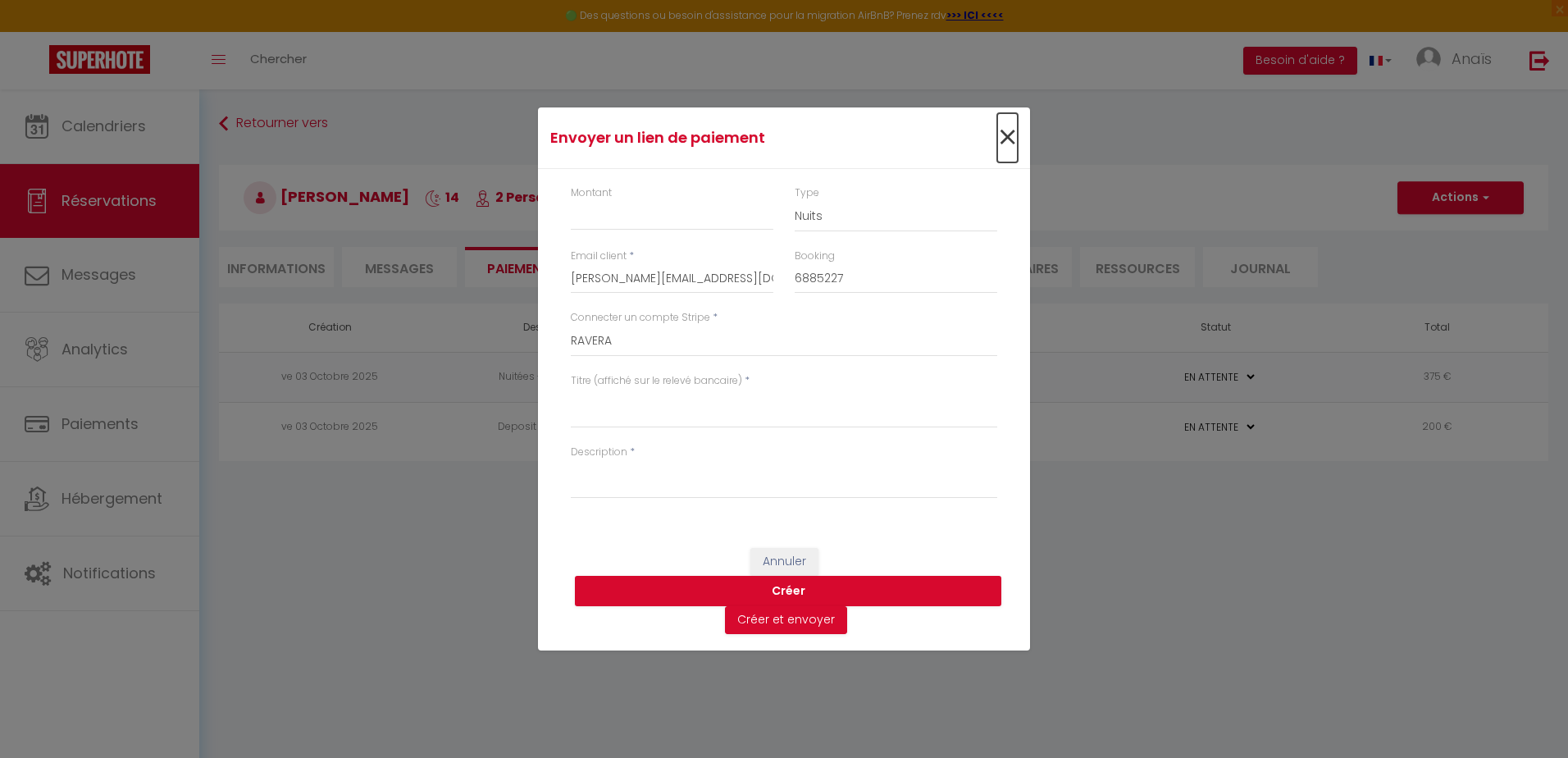
click at [1006, 130] on span "×" at bounding box center [1007, 137] width 21 height 49
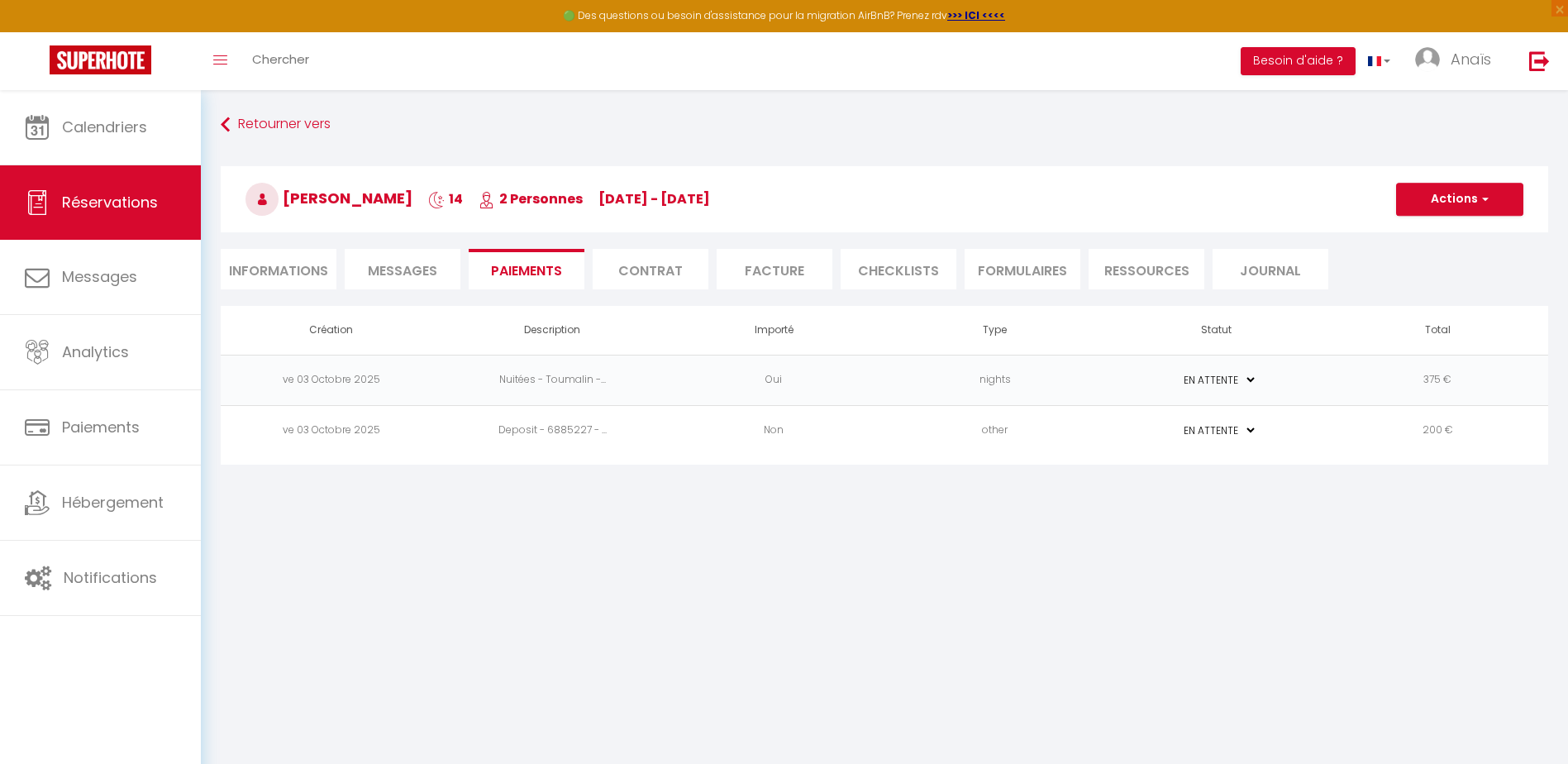
click at [1334, 384] on td "375 €" at bounding box center [1437, 380] width 222 height 50
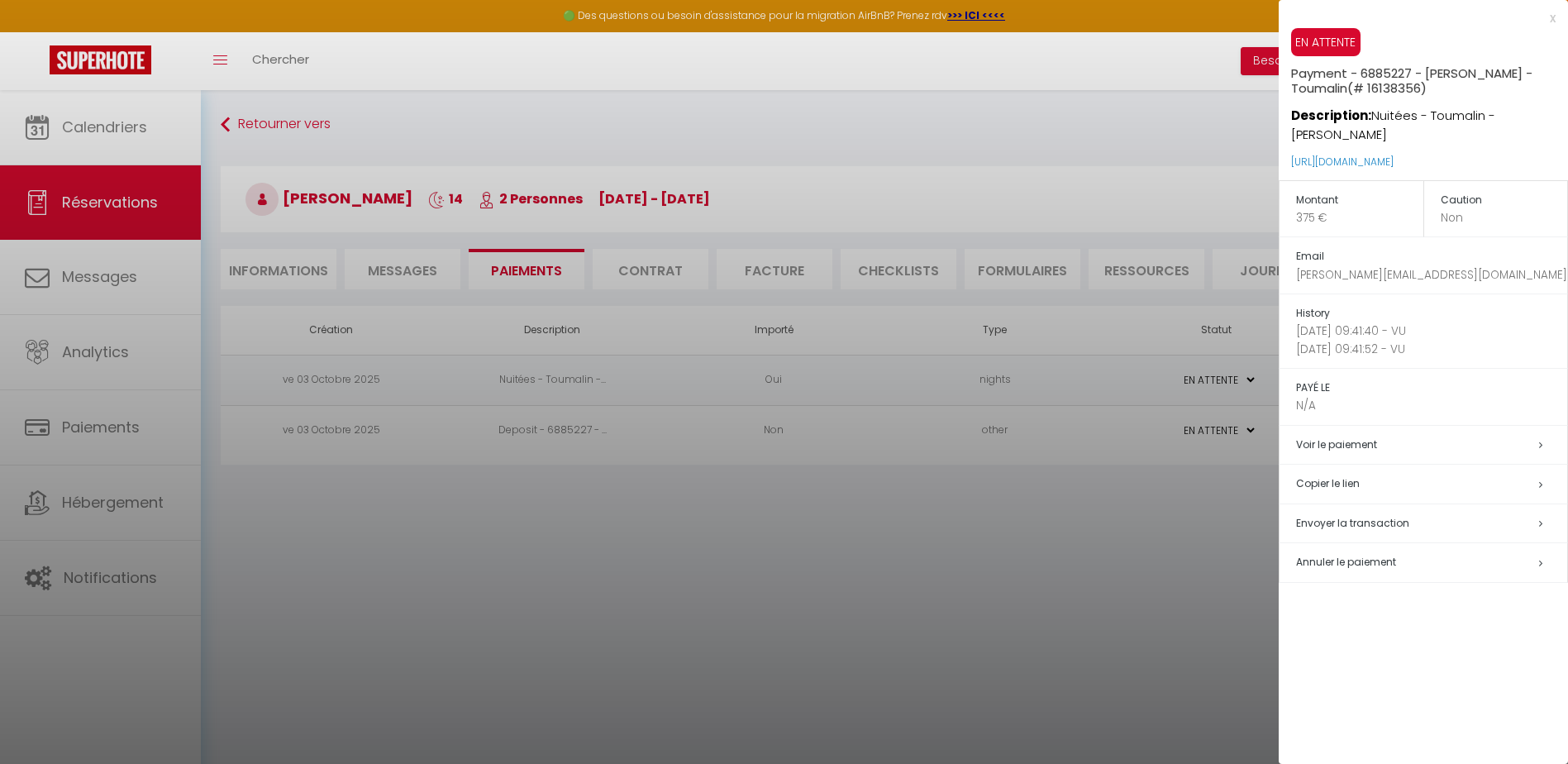
click at [1131, 578] on div at bounding box center [784, 382] width 1568 height 764
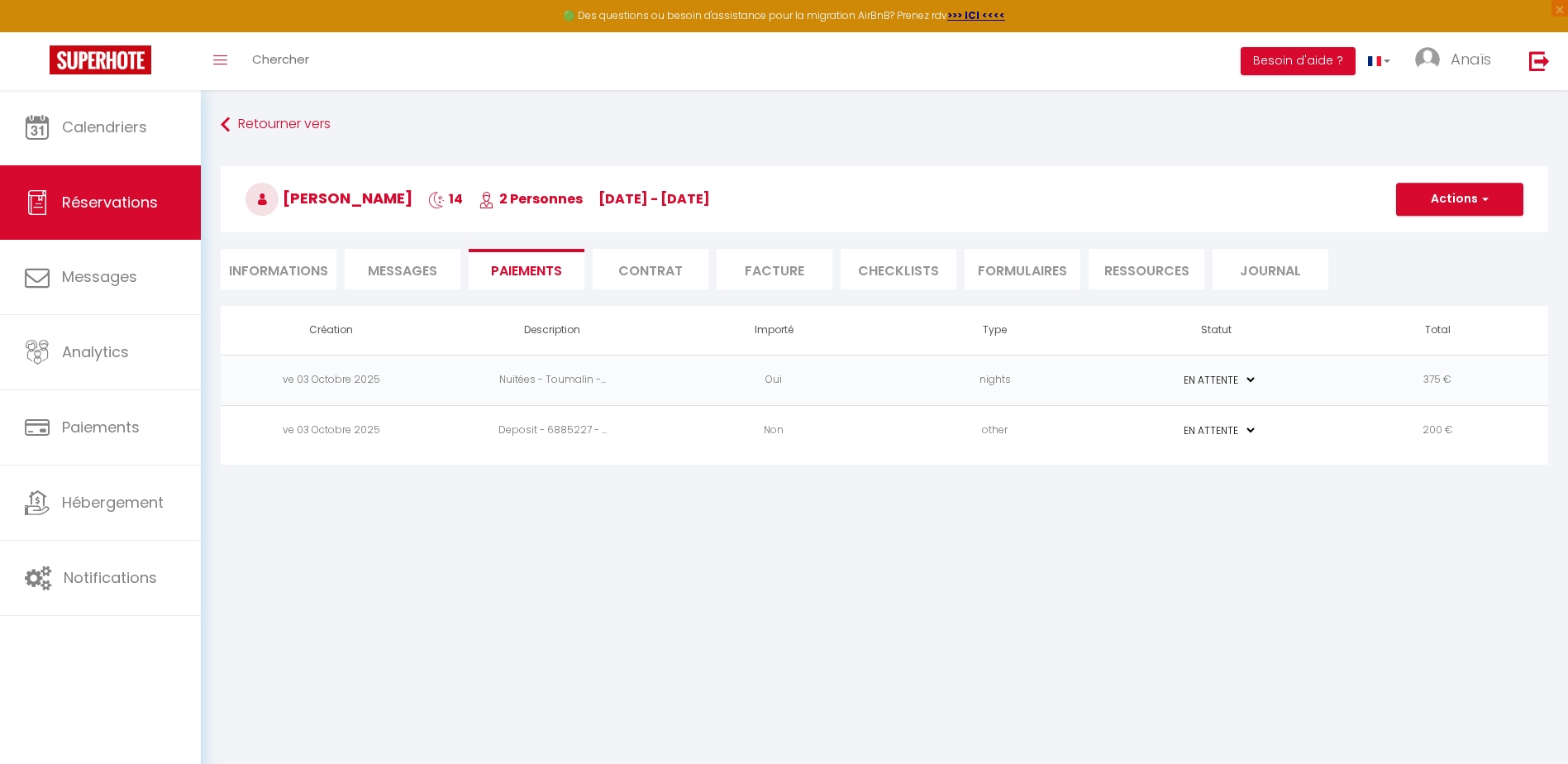
click at [1489, 176] on h3 "[PERSON_NAME] 14 2 Personnes [DATE] - [DATE]" at bounding box center [884, 200] width 1327 height 67
click at [1488, 187] on button "Actions" at bounding box center [1460, 199] width 128 height 33
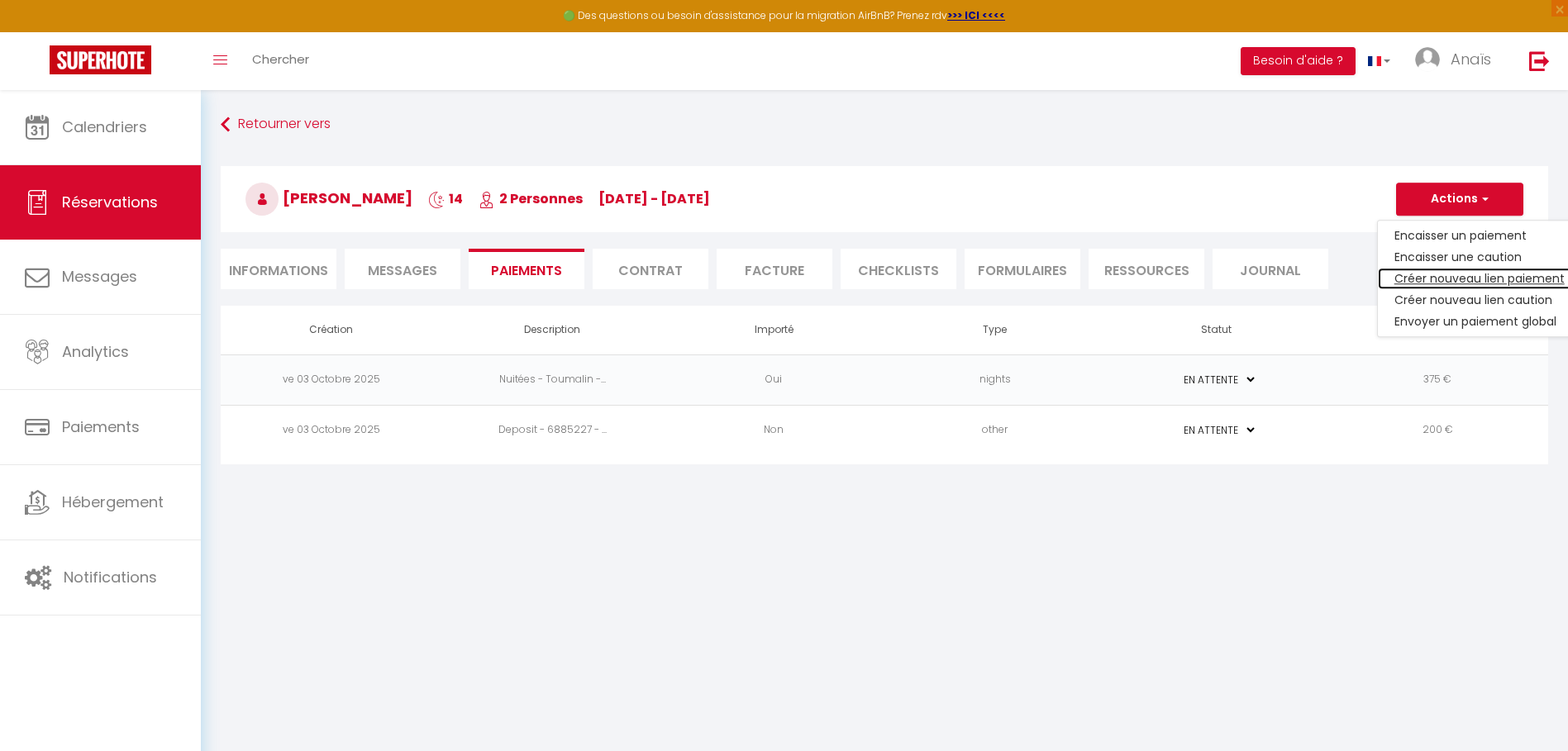
click at [1455, 281] on link "Créer nouveau lien paiement" at bounding box center [1479, 278] width 203 height 22
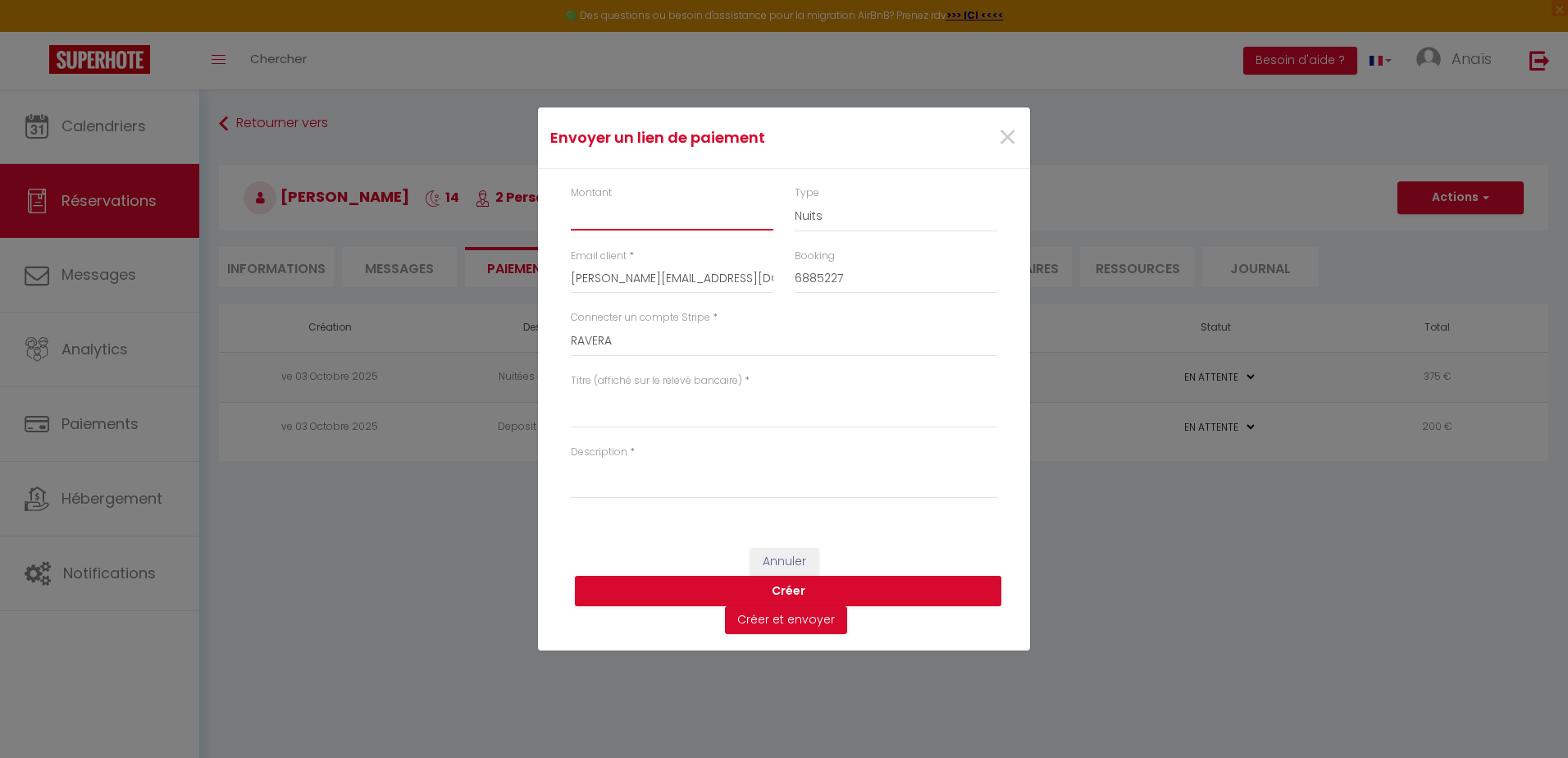
click at [597, 218] on input "Montant" at bounding box center [671, 215] width 202 height 29
type input "375"
click at [648, 486] on textarea "Description" at bounding box center [784, 479] width 426 height 39
click at [648, 486] on textarea "p" at bounding box center [784, 479] width 426 height 39
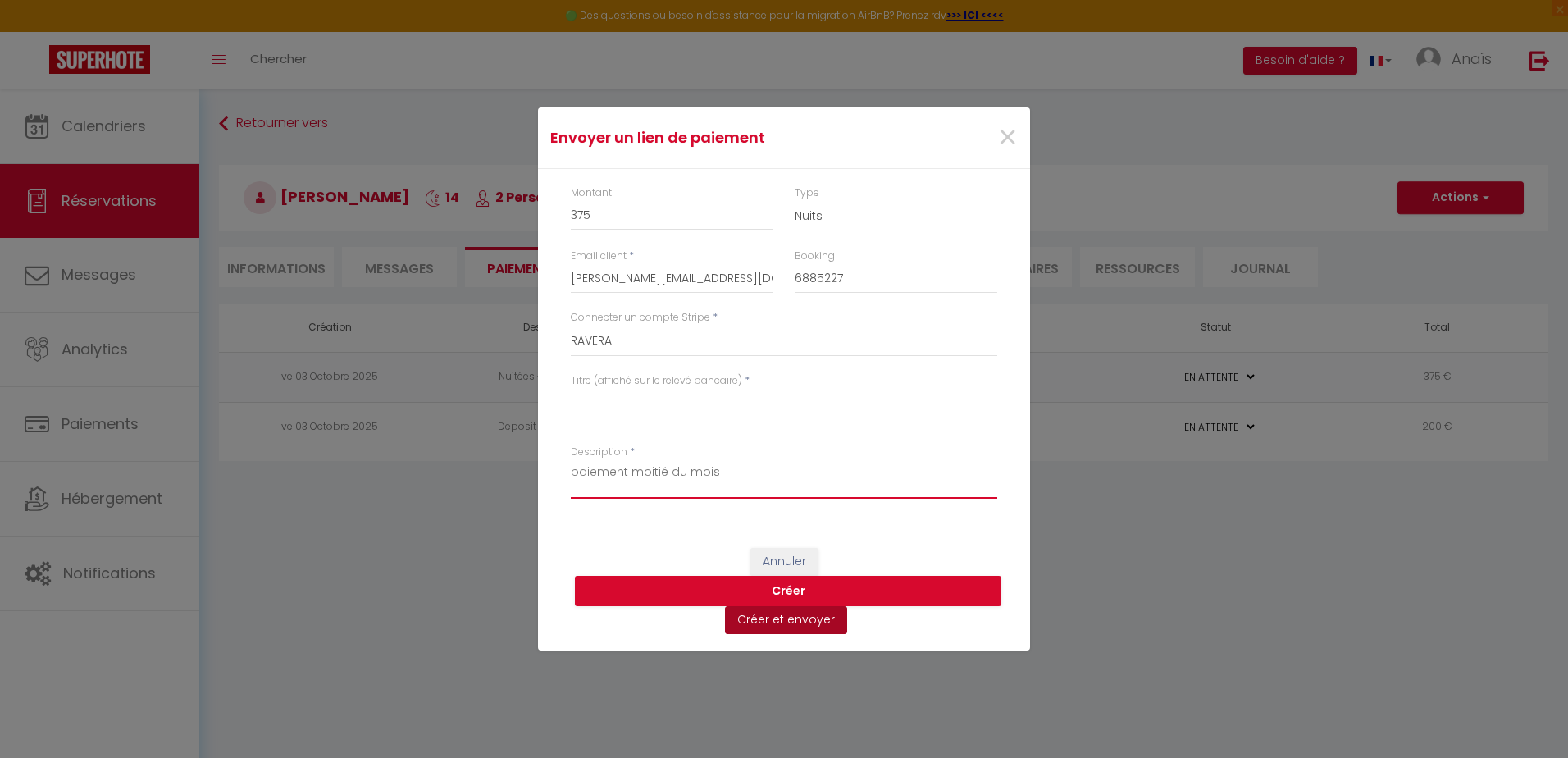
type textarea "paiement moitié du mois"
click at [772, 620] on button "Créer et envoyer" at bounding box center [785, 620] width 122 height 28
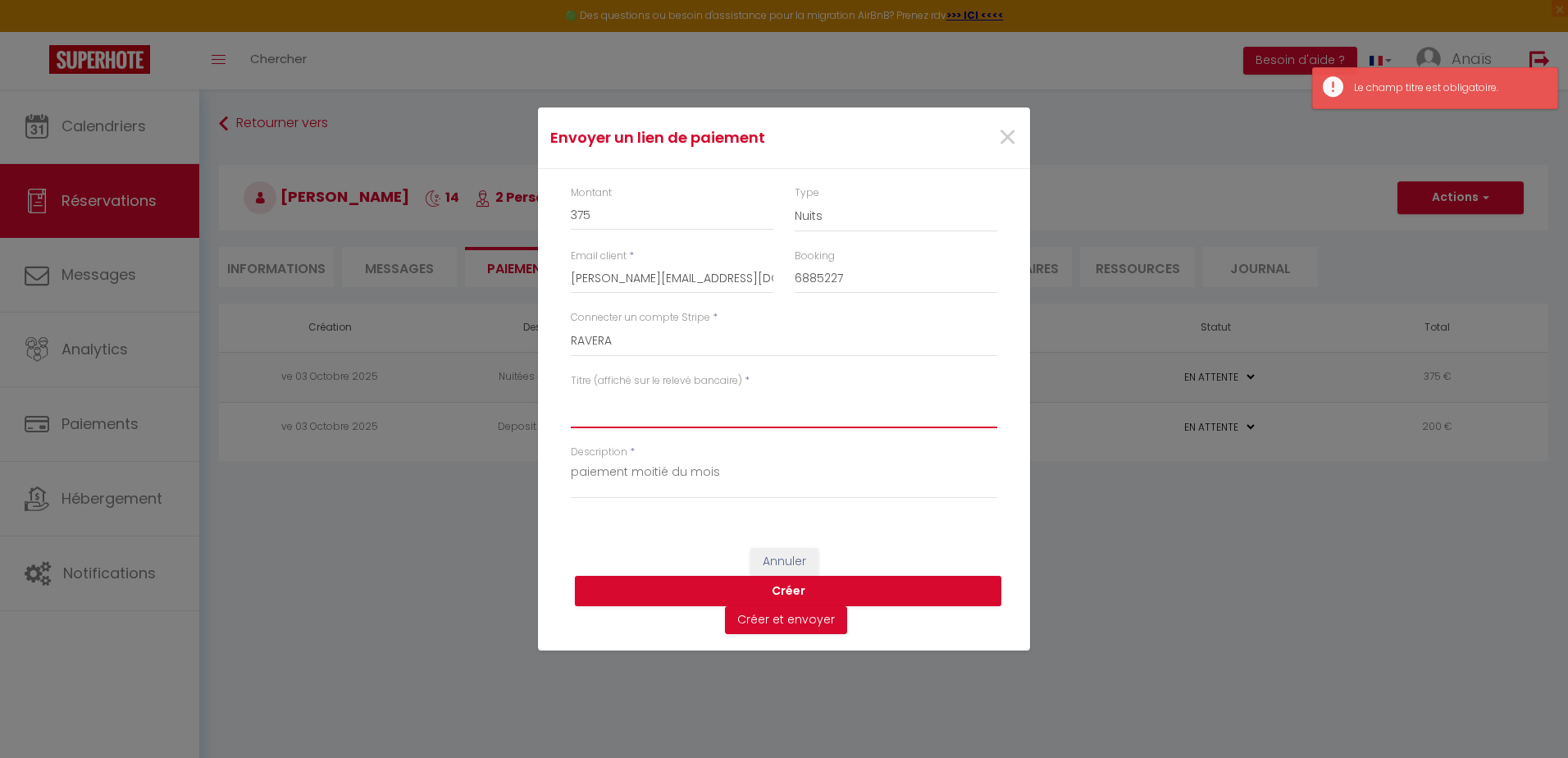
click at [690, 413] on textarea "Titre (affiché sur le relevé bancaire)" at bounding box center [784, 408] width 426 height 39
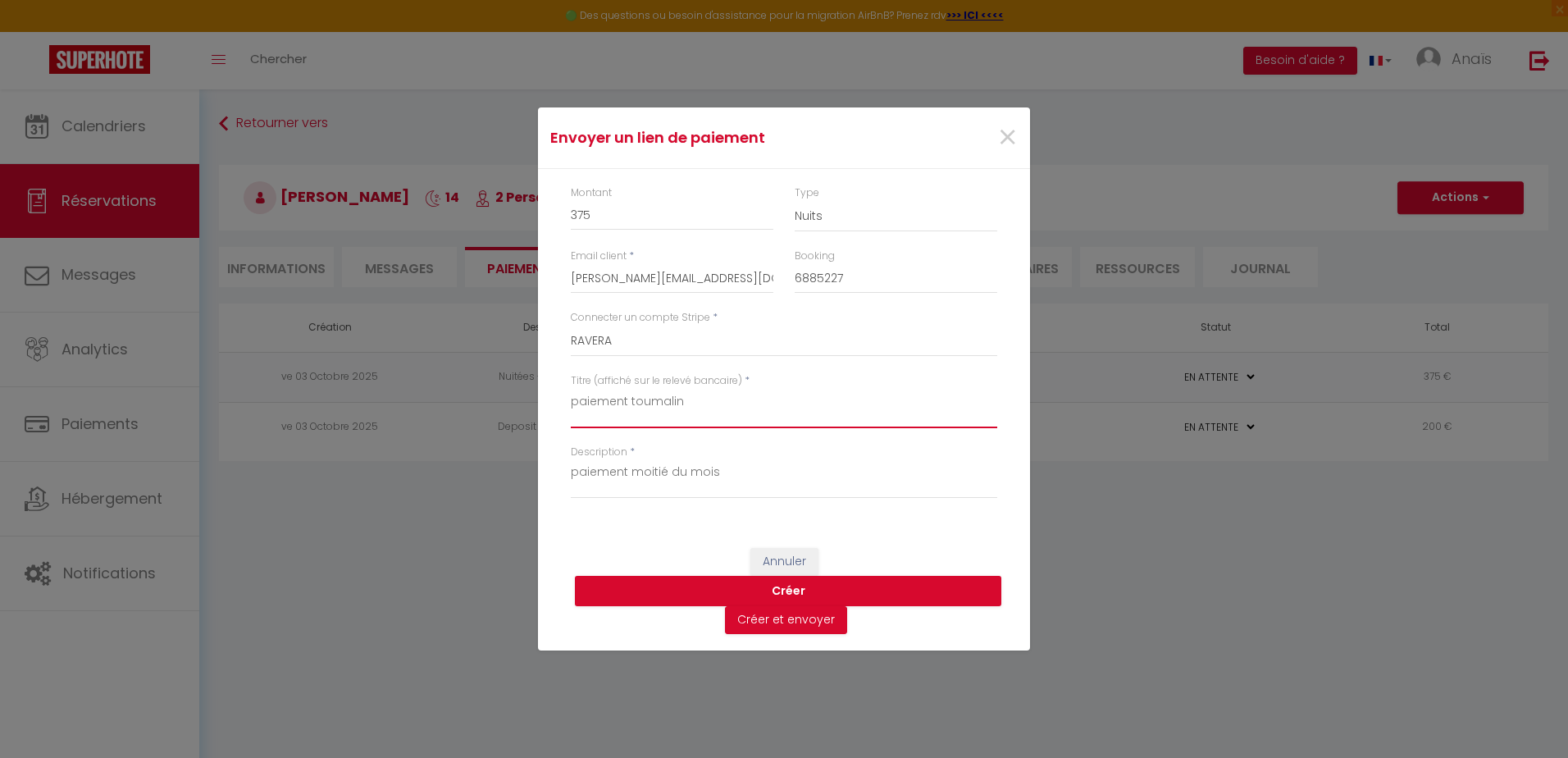
type textarea "paiement toumalin"
drag, startPoint x: 641, startPoint y: 403, endPoint x: 773, endPoint y: 620, distance: 254.0
click at [773, 620] on button "Créer et envoyer" at bounding box center [785, 620] width 122 height 28
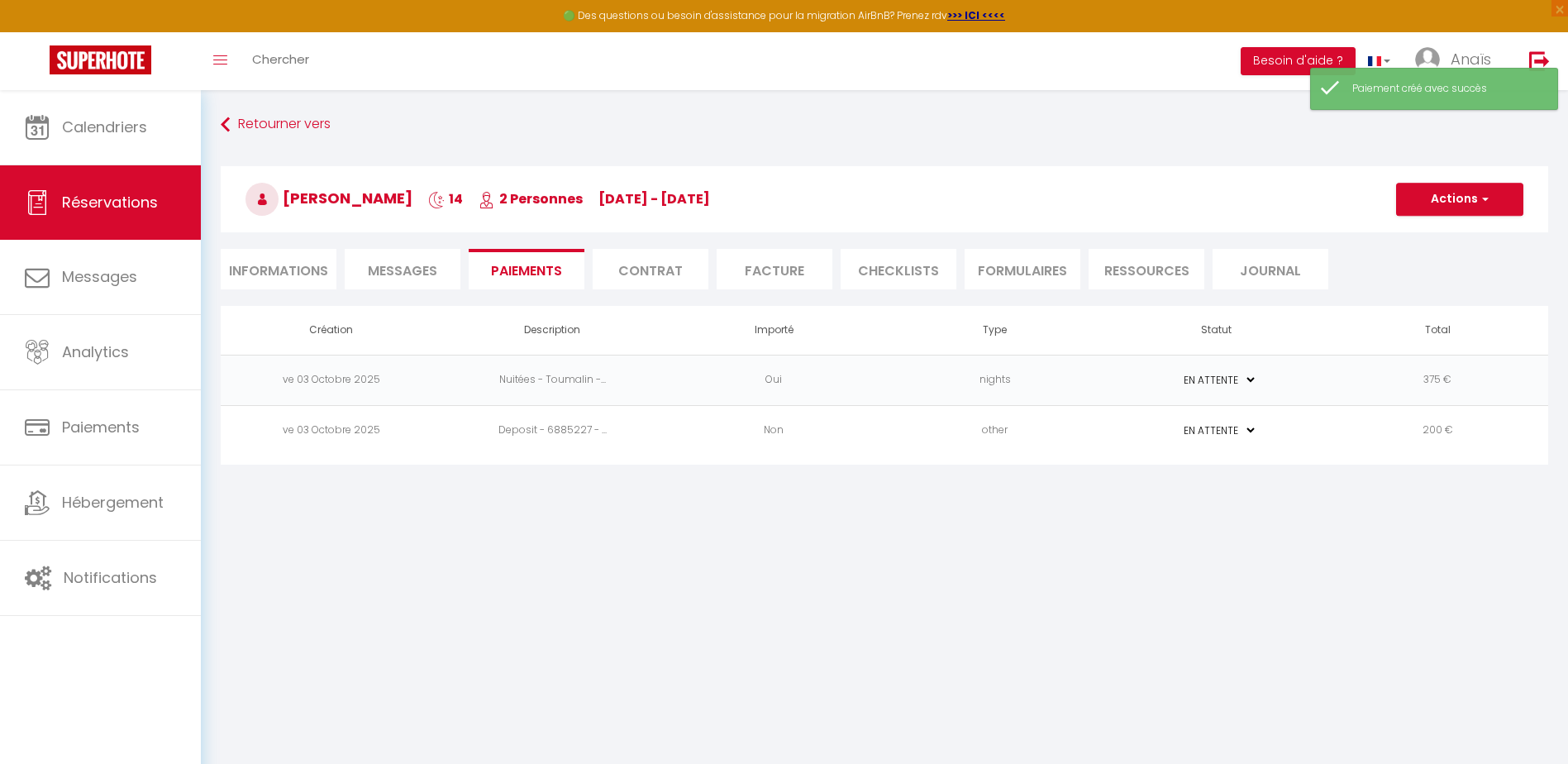
select select "fr"
type input "[PERSON_NAME][EMAIL_ADDRESS][DOMAIN_NAME]"
type input "Demande de paiement"
type textarea "Bonjour, Nous vous invitons à cliquer sur le lien ci-dessous pour effectuer le …"
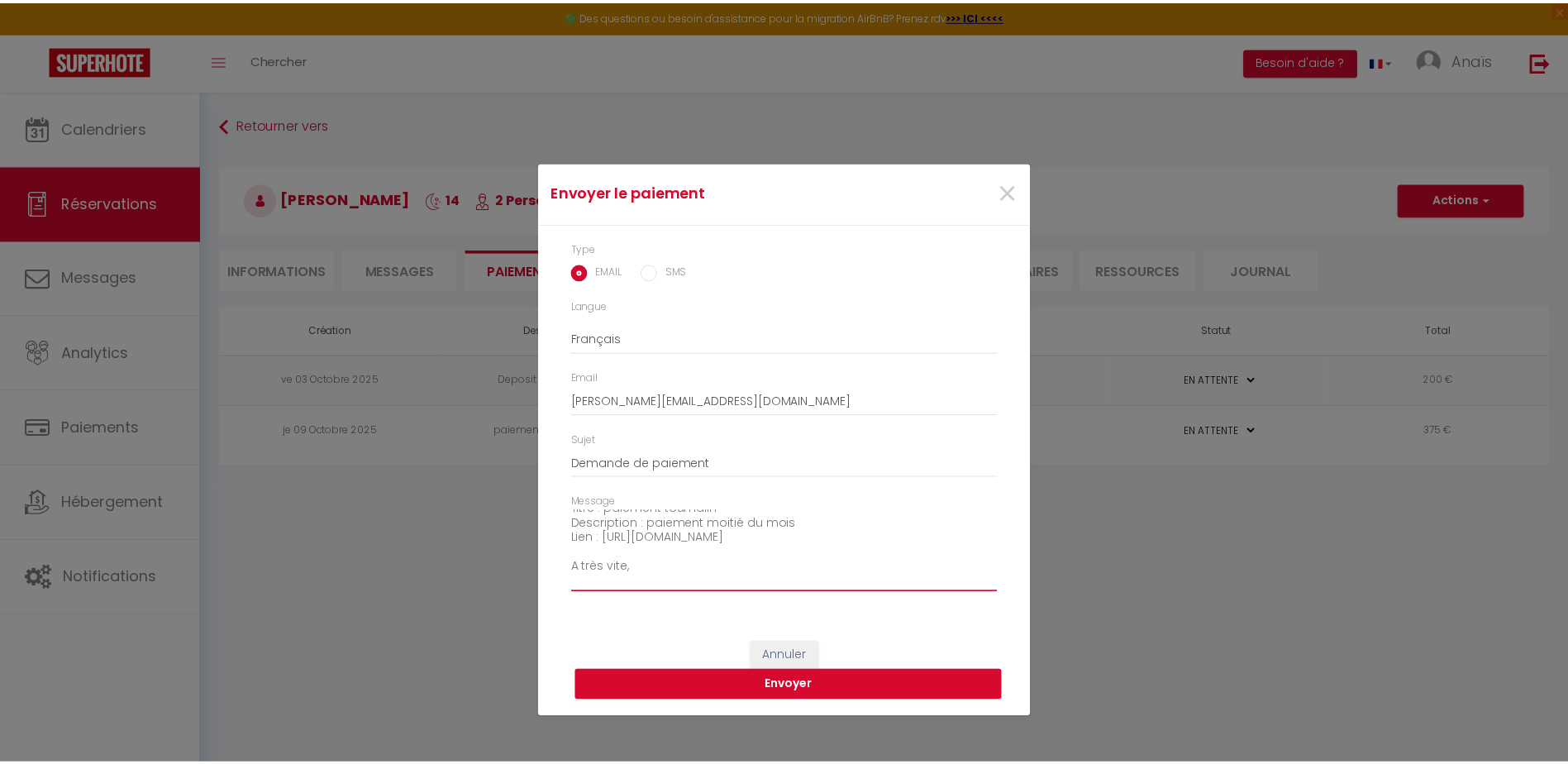
scroll to position [116, 0]
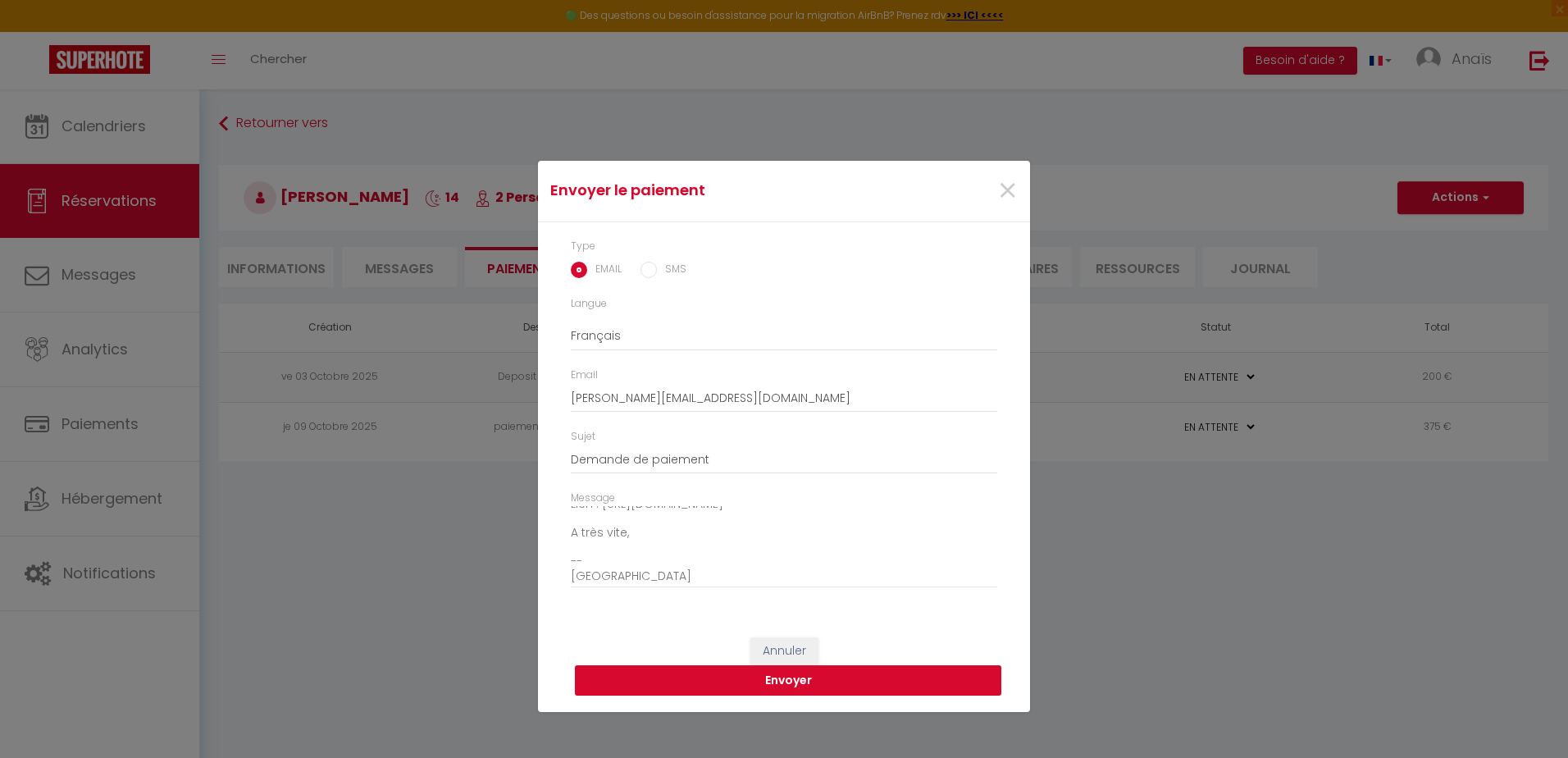
click at [885, 682] on button "Envoyer" at bounding box center [788, 680] width 426 height 31
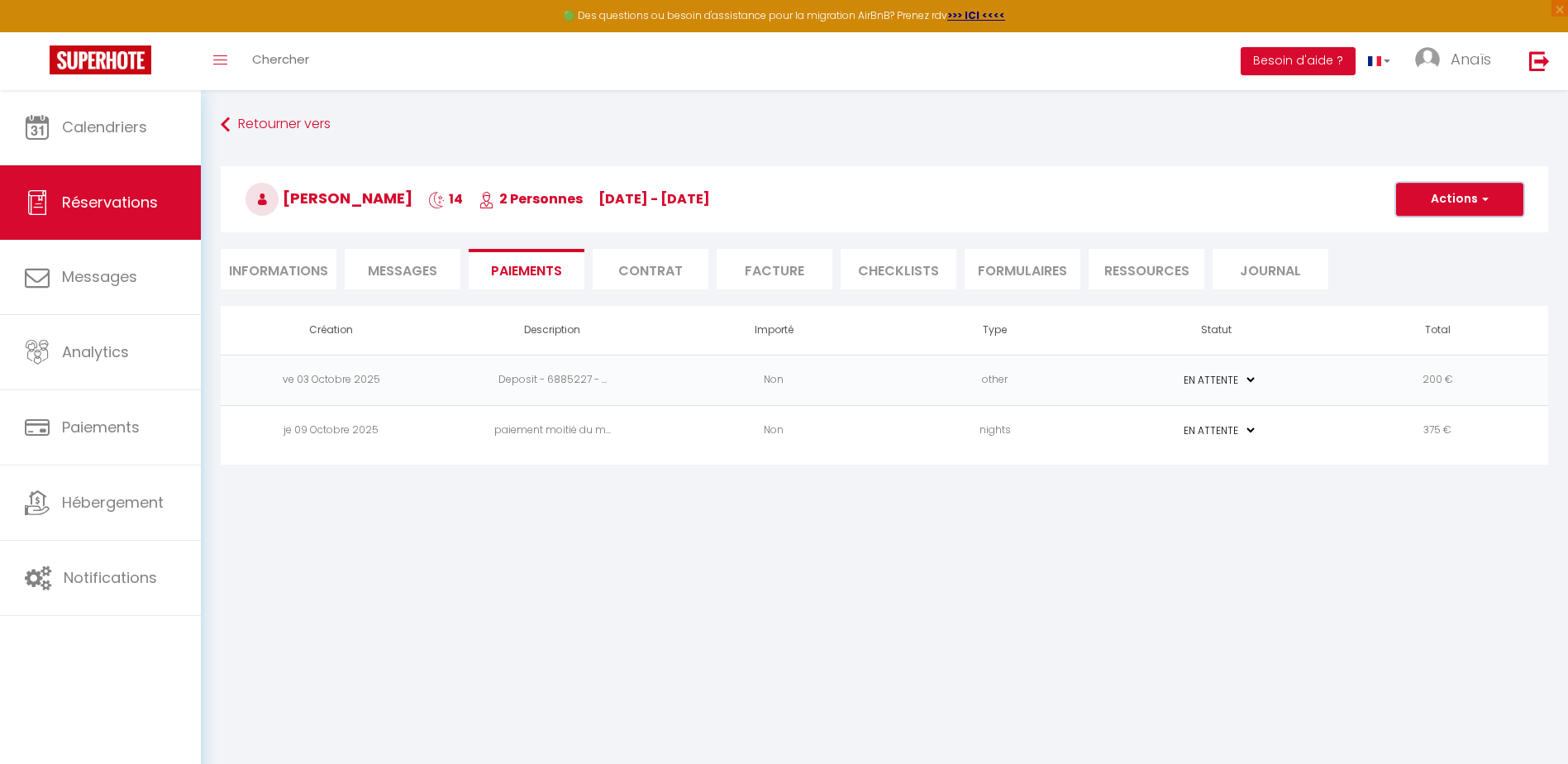
click at [1445, 207] on button "Actions" at bounding box center [1460, 199] width 128 height 33
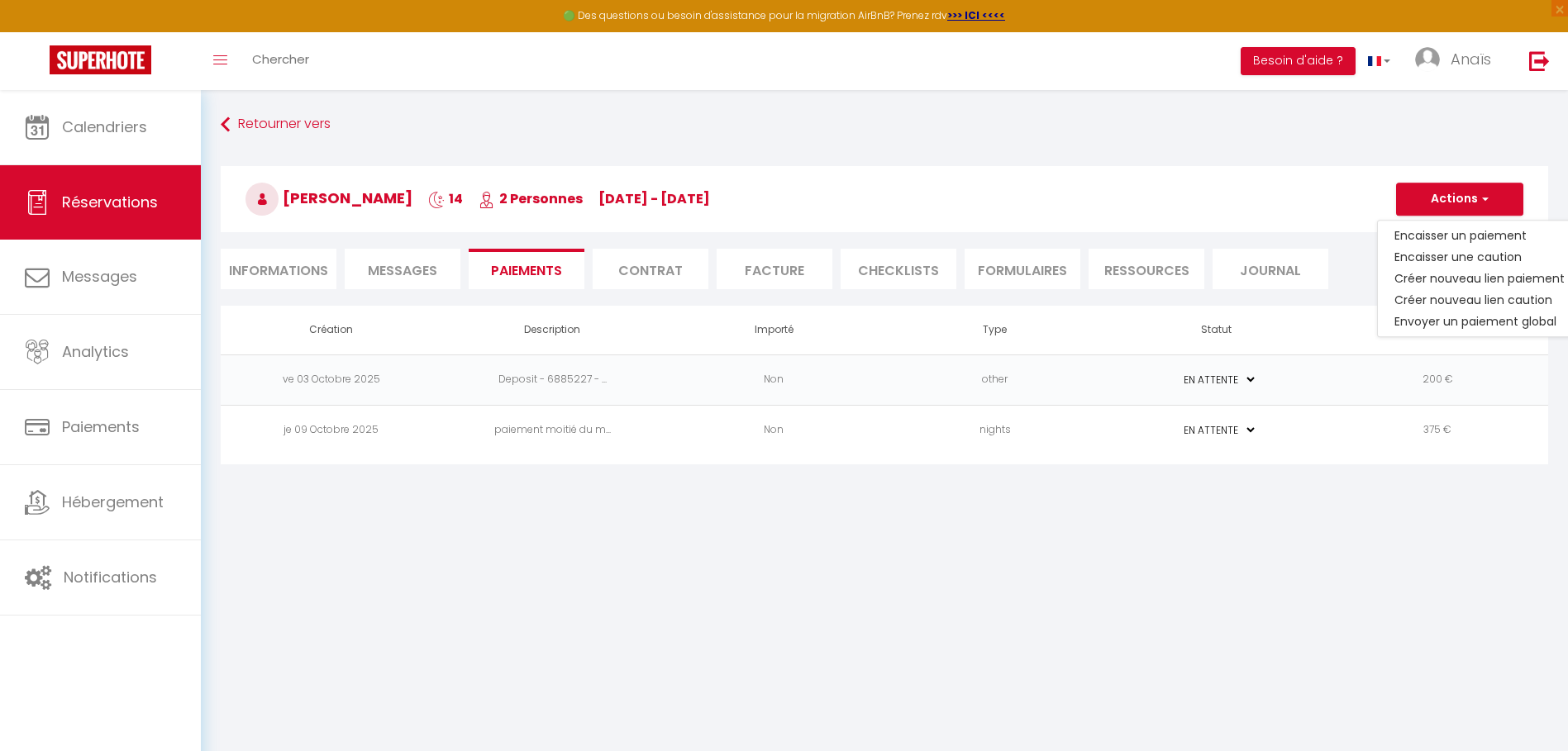
click at [1267, 209] on h3 "[PERSON_NAME] 14 2 Personnes [DATE] - [DATE]" at bounding box center [884, 199] width 1327 height 66
